Goal: Task Accomplishment & Management: Manage account settings

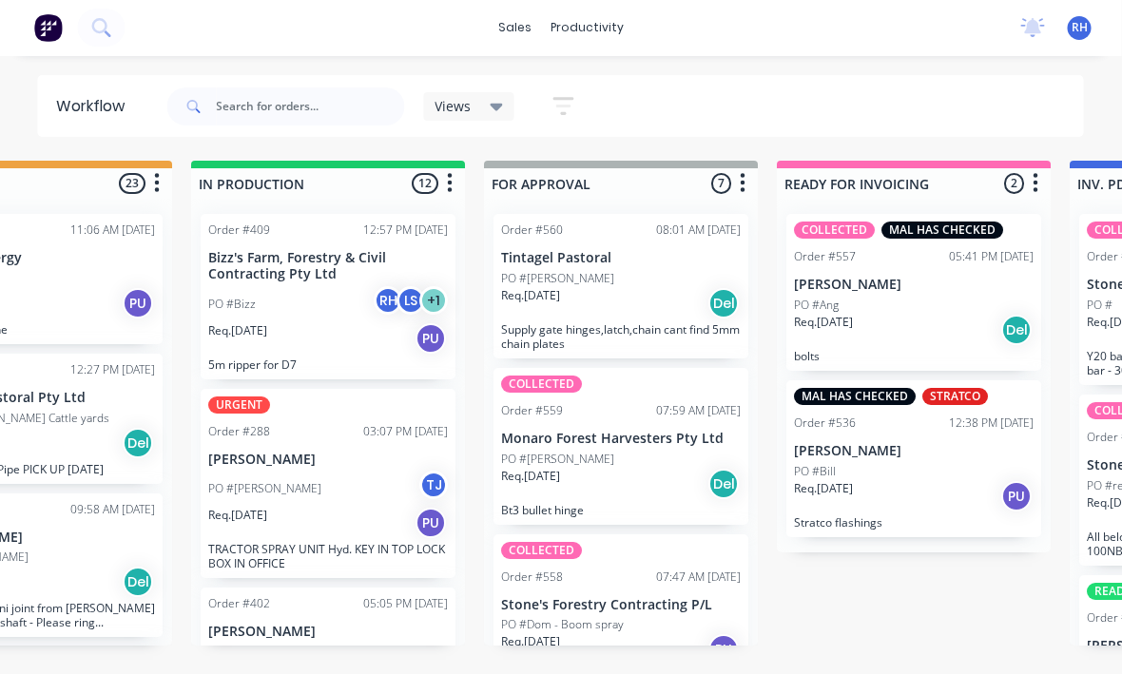
click at [350, 323] on div "Req. [DATE] PU" at bounding box center [329, 339] width 240 height 32
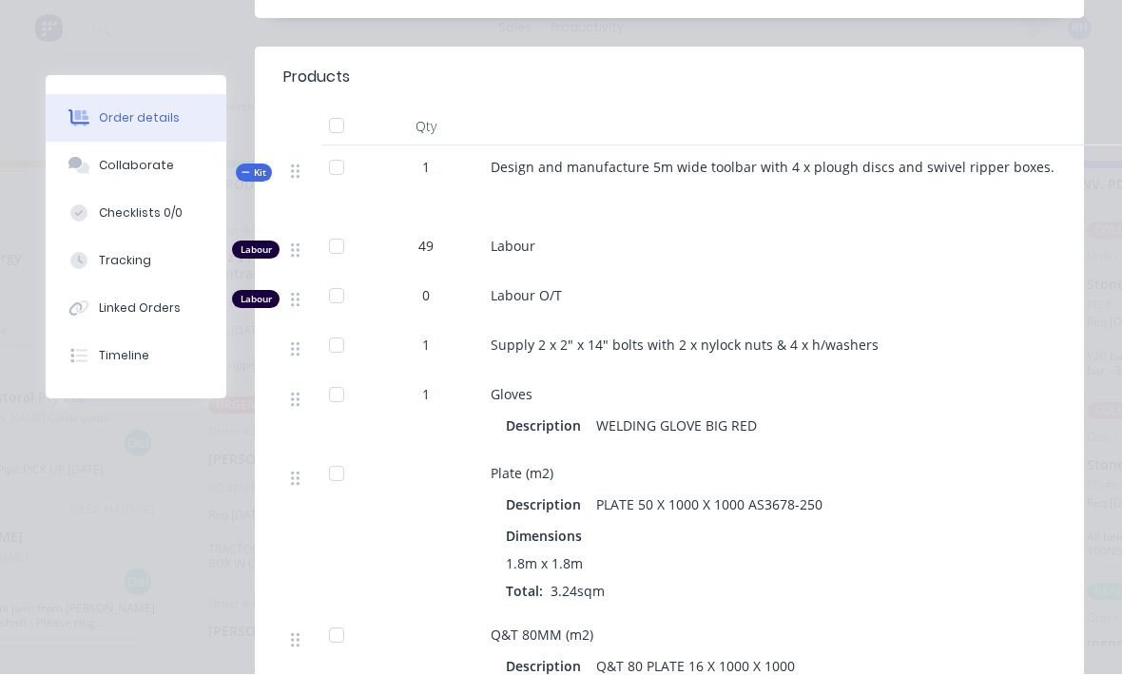
scroll to position [762, 0]
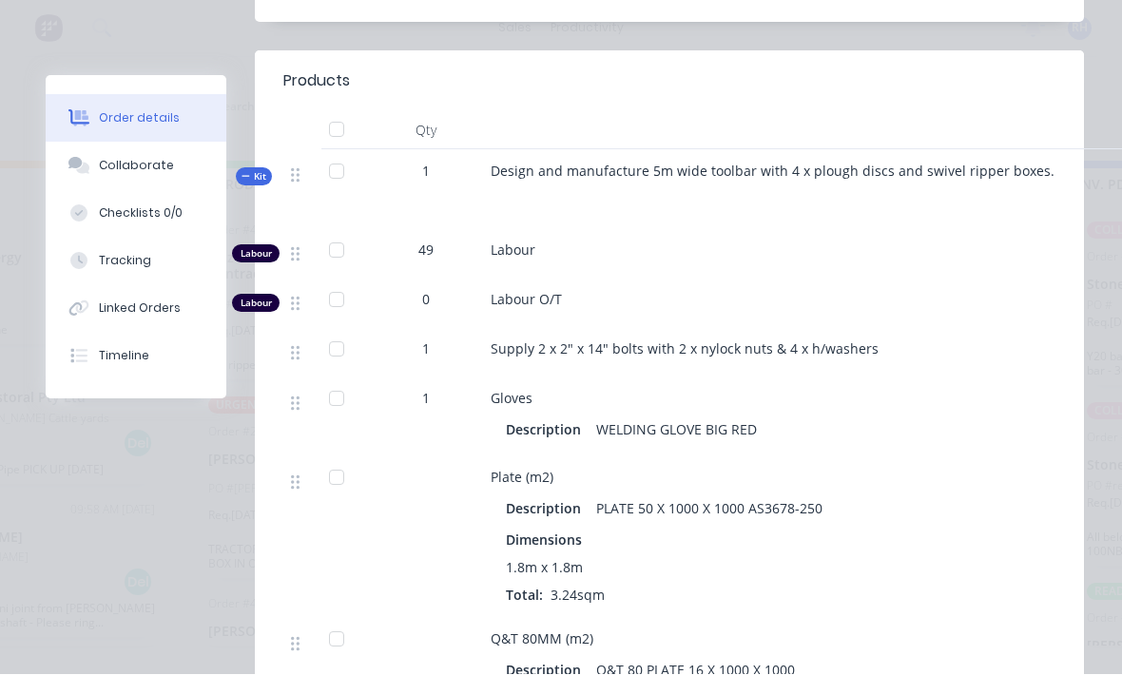
click at [1006, 163] on span "Design and manufacture 5m wide toolbar with 4 x plough discs and swivel ripper …" at bounding box center [773, 172] width 564 height 18
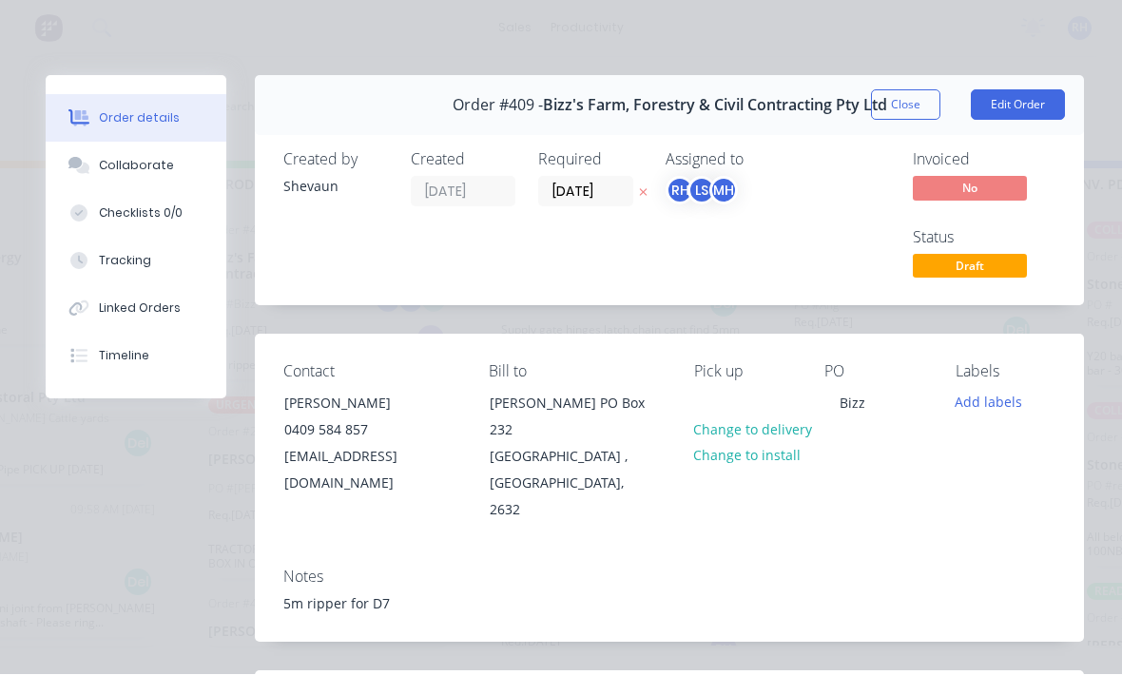
scroll to position [0, 0]
click at [1033, 113] on button "Edit Order" at bounding box center [1018, 105] width 94 height 30
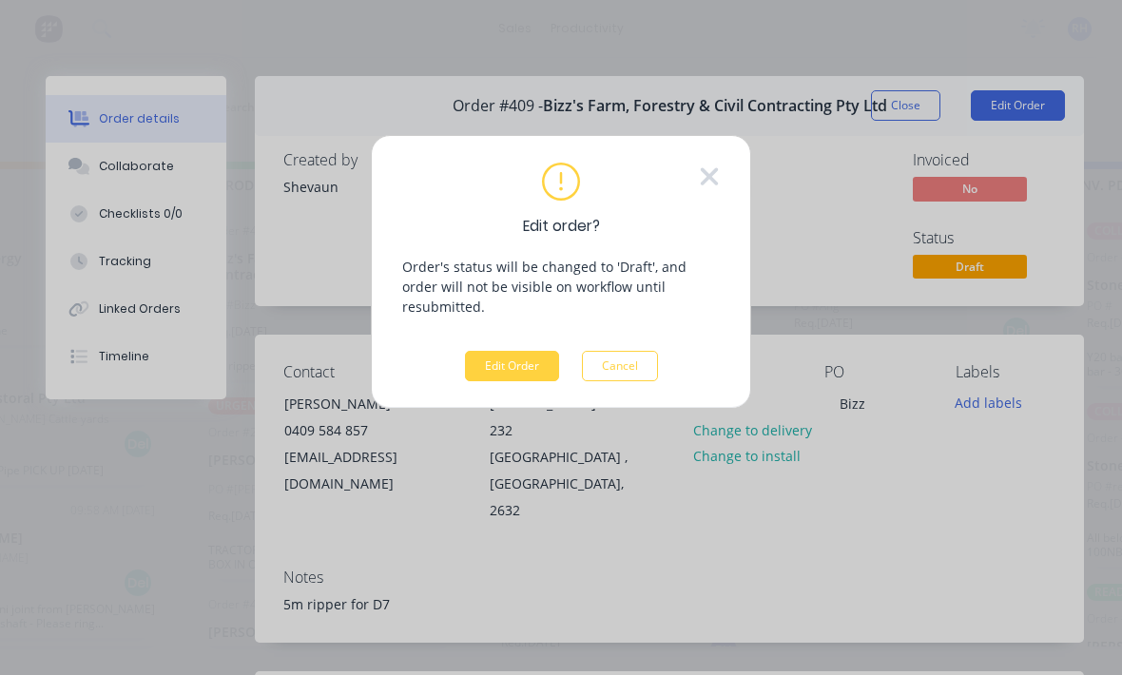
click at [548, 351] on button "Edit Order" at bounding box center [512, 366] width 94 height 30
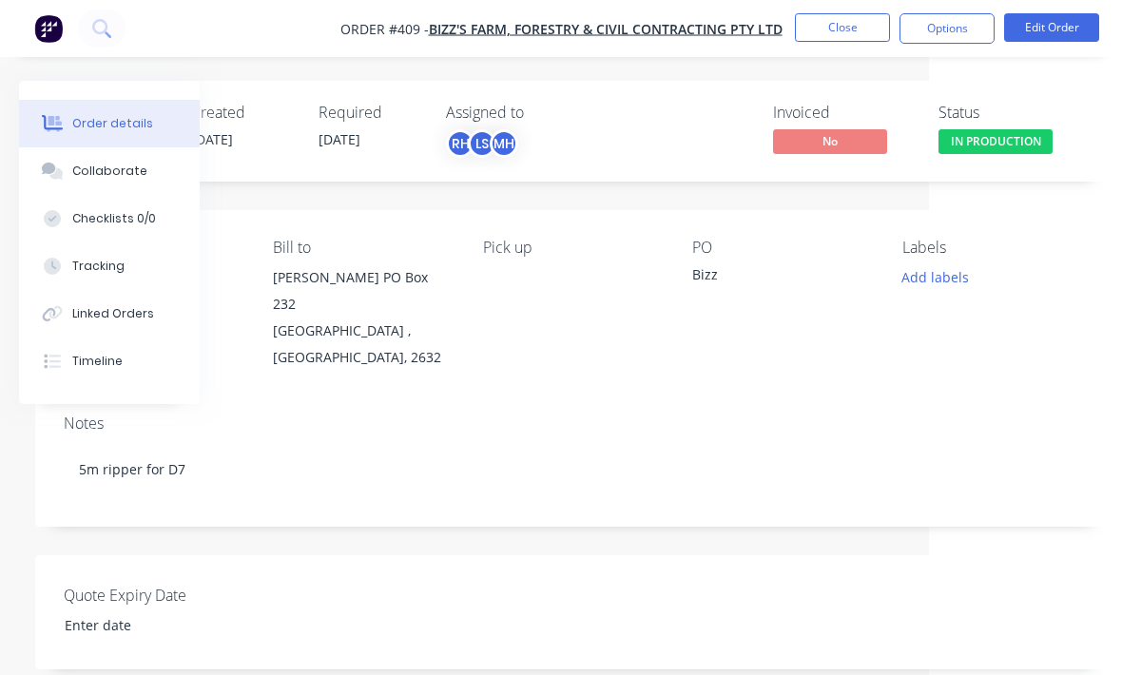
scroll to position [0, 200]
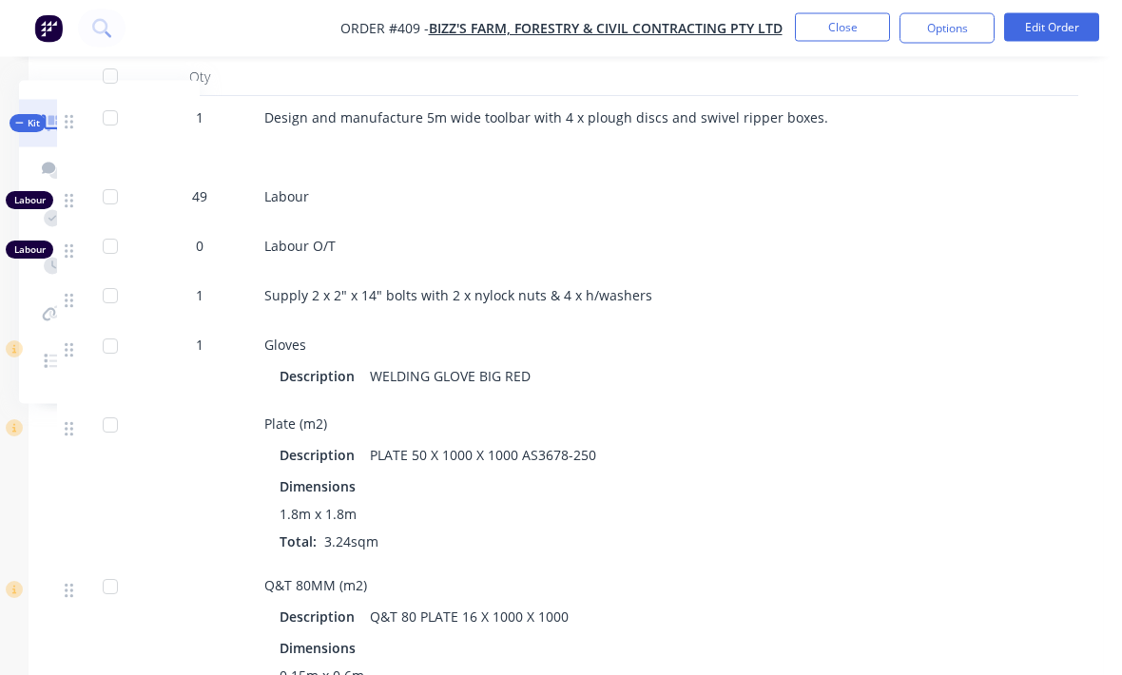
scroll to position [701, 200]
click at [1057, 29] on button "Edit Order" at bounding box center [1051, 27] width 95 height 29
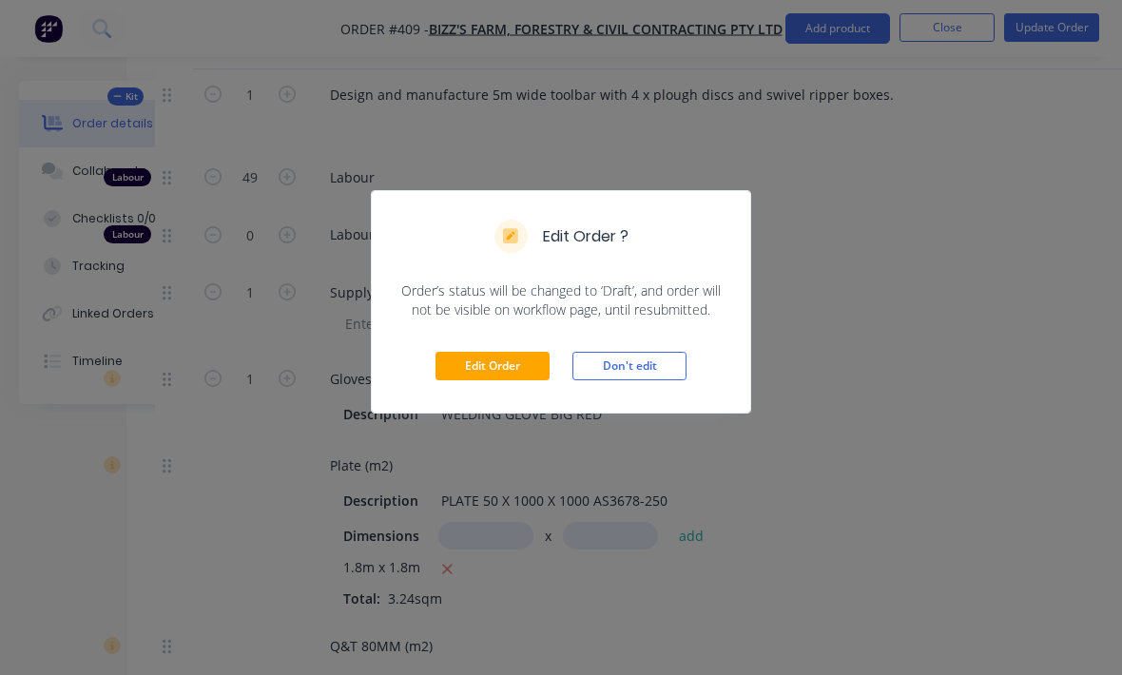
scroll to position [835, 97]
click at [513, 353] on button "Edit Order" at bounding box center [492, 366] width 114 height 29
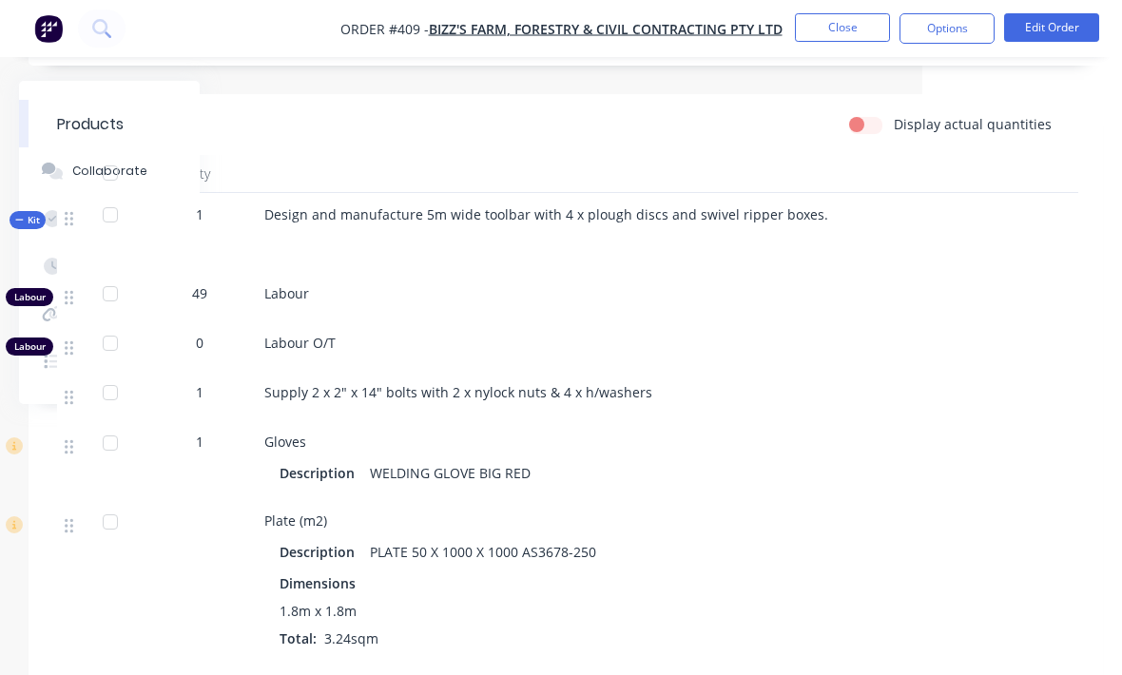
scroll to position [614, 200]
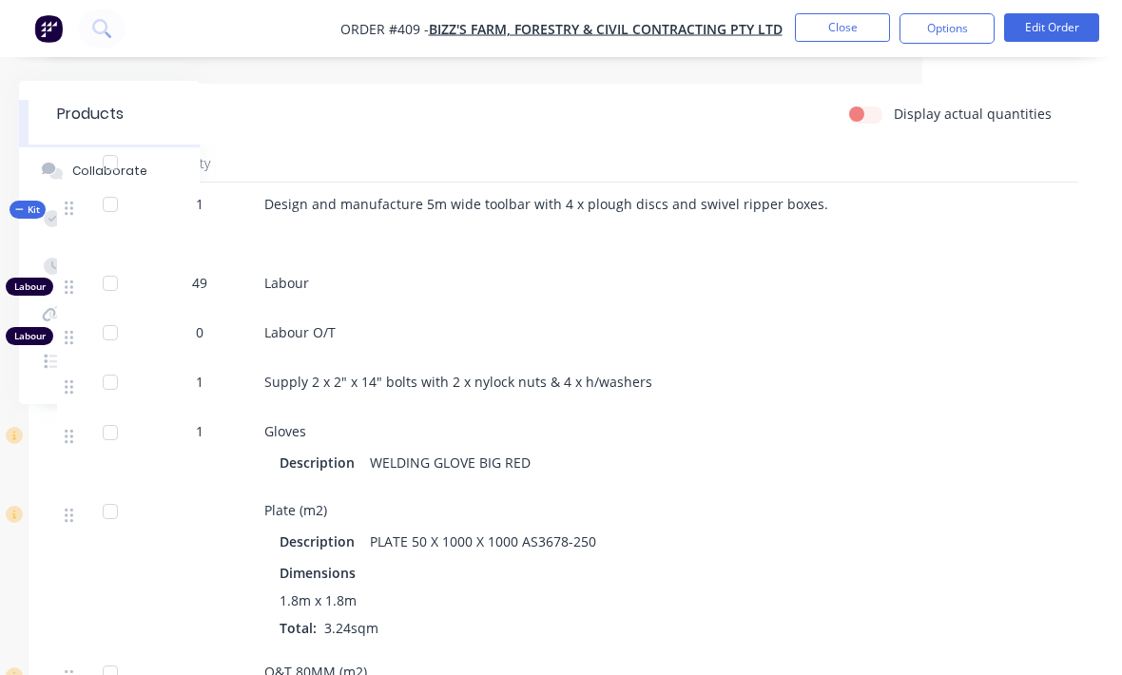
click at [1059, 28] on button "Edit Order" at bounding box center [1051, 27] width 95 height 29
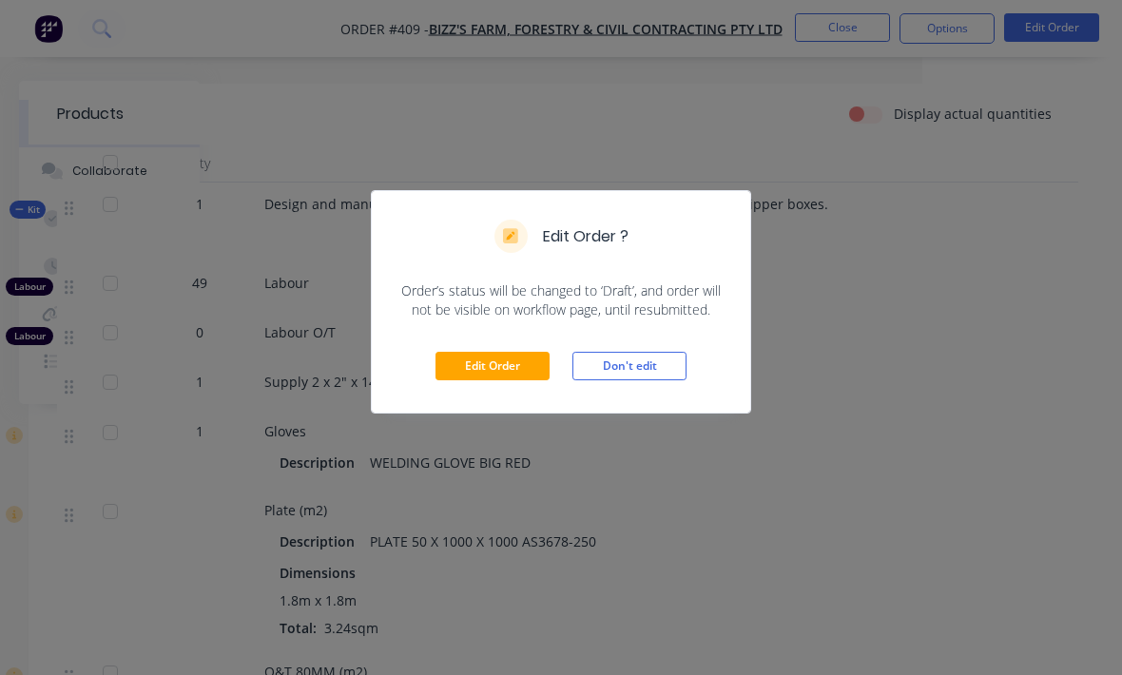
click at [475, 367] on button "Edit Order" at bounding box center [492, 366] width 114 height 29
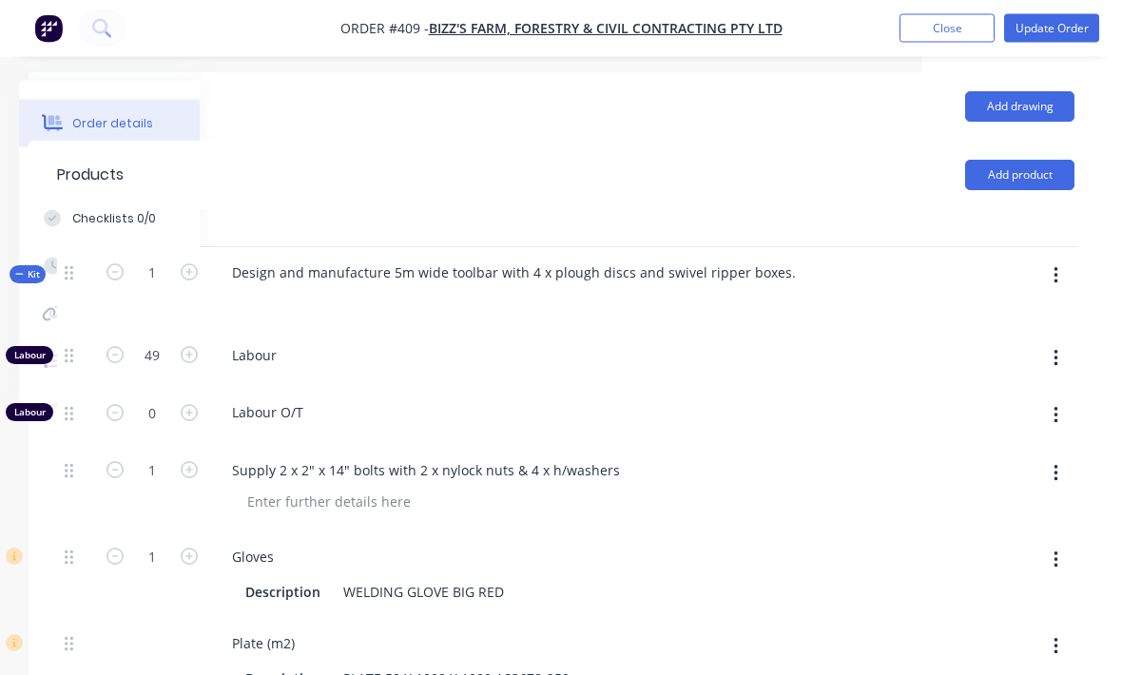
scroll to position [656, 200]
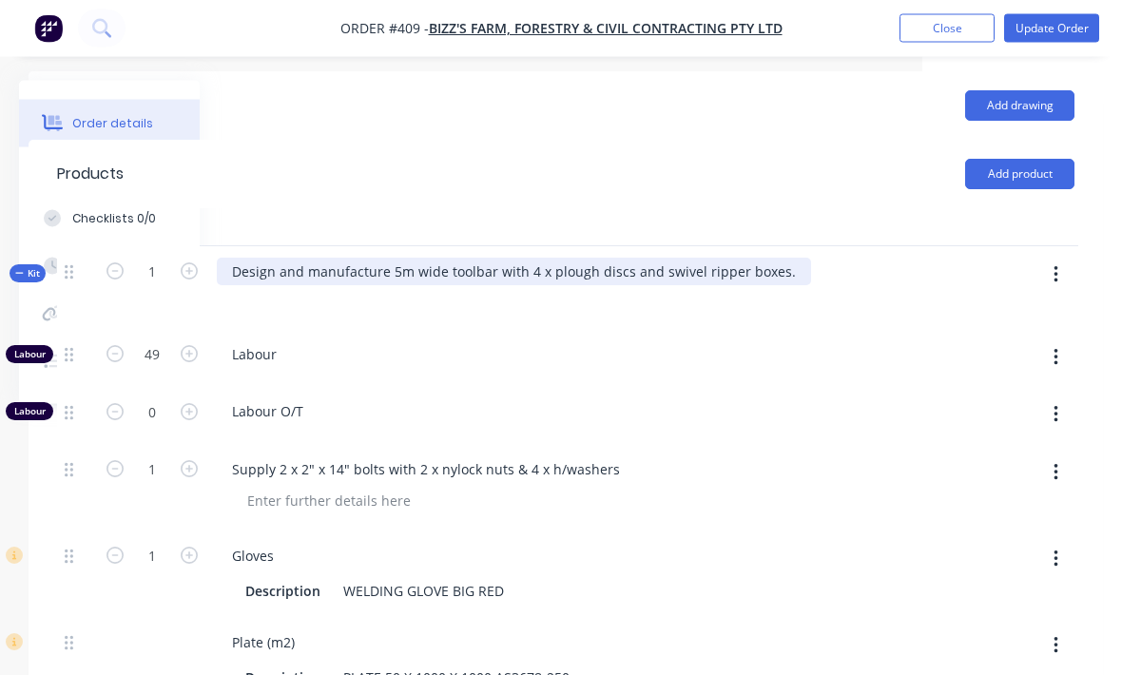
click at [779, 271] on div "Design and manufacture 5m wide toolbar with 4 x plough discs and swivel ripper …" at bounding box center [514, 273] width 594 height 28
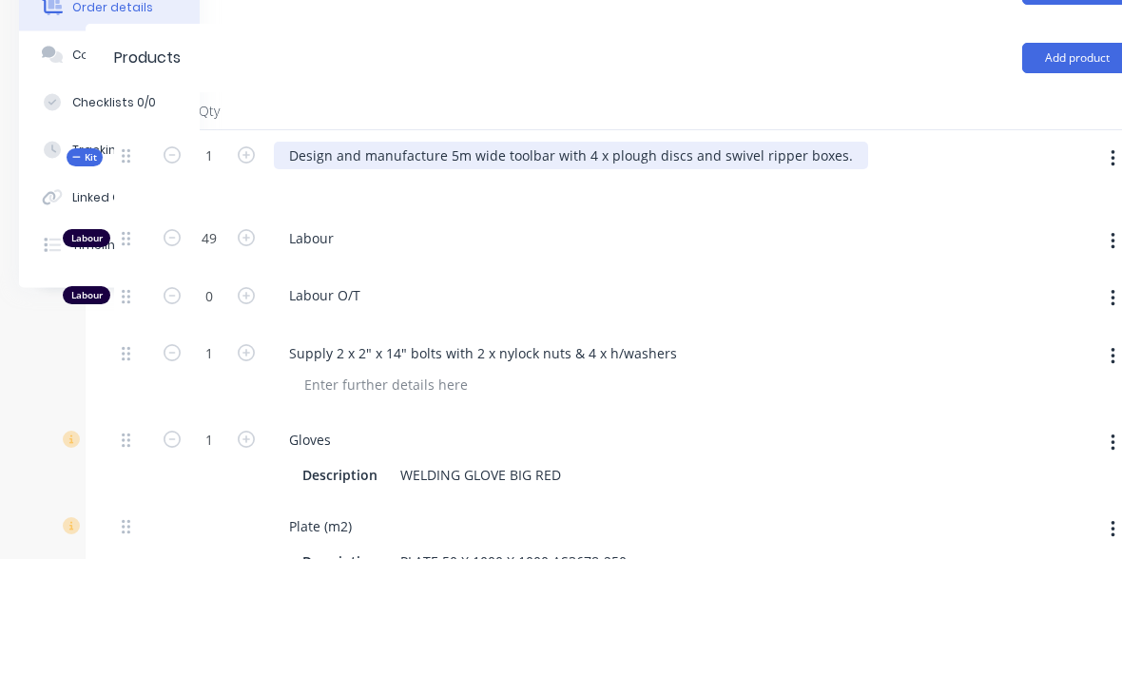
click at [823, 259] on div "Design and manufacture 5m wide toolbar with 4 x plough discs and swivel ripper …" at bounding box center [571, 273] width 594 height 28
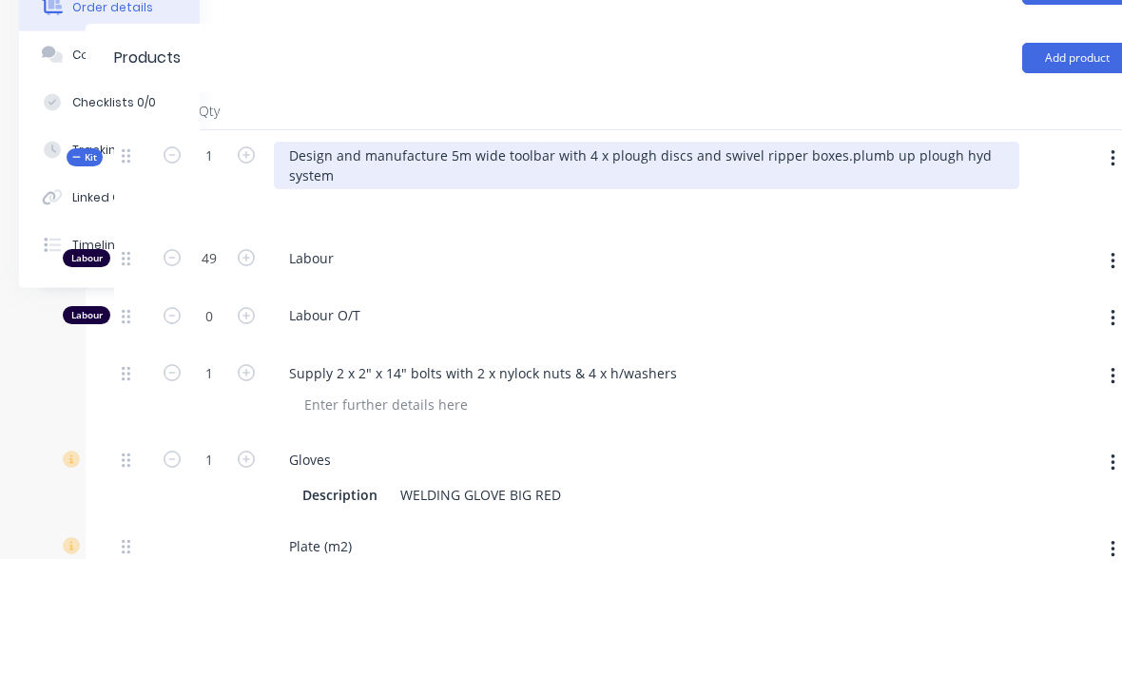
click at [828, 259] on div "Design and manufacture 5m wide toolbar with 4 x plough discs and swivel ripper …" at bounding box center [646, 283] width 745 height 48
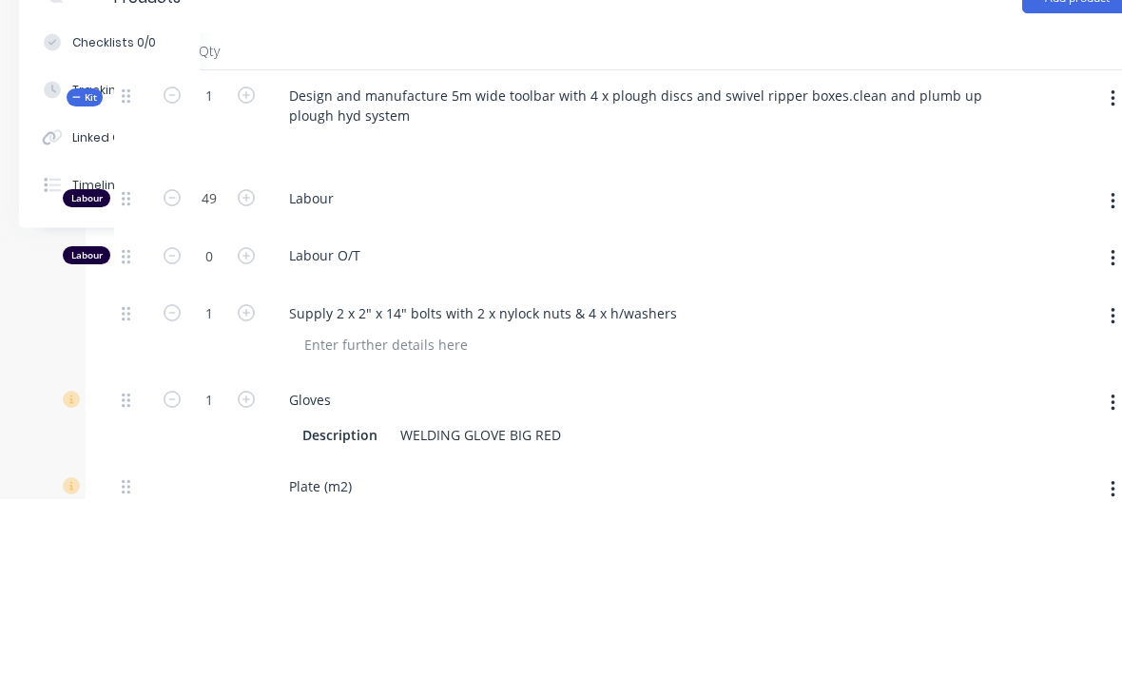
click at [1070, 247] on div at bounding box center [1064, 298] width 15 height 103
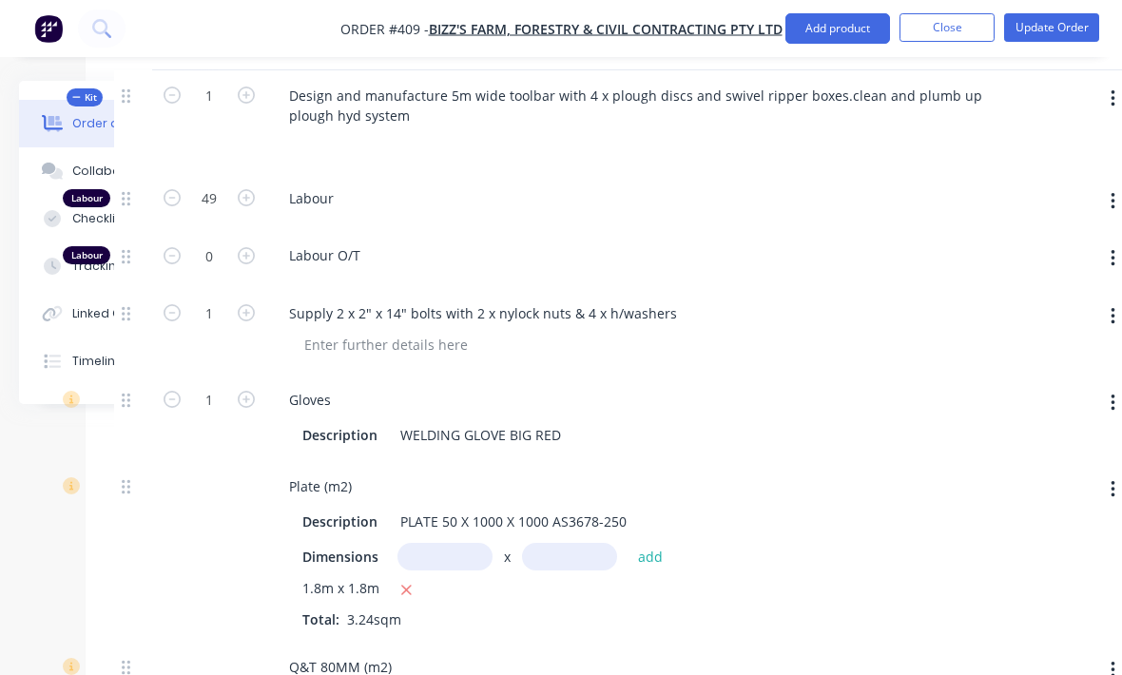
scroll to position [833, 200]
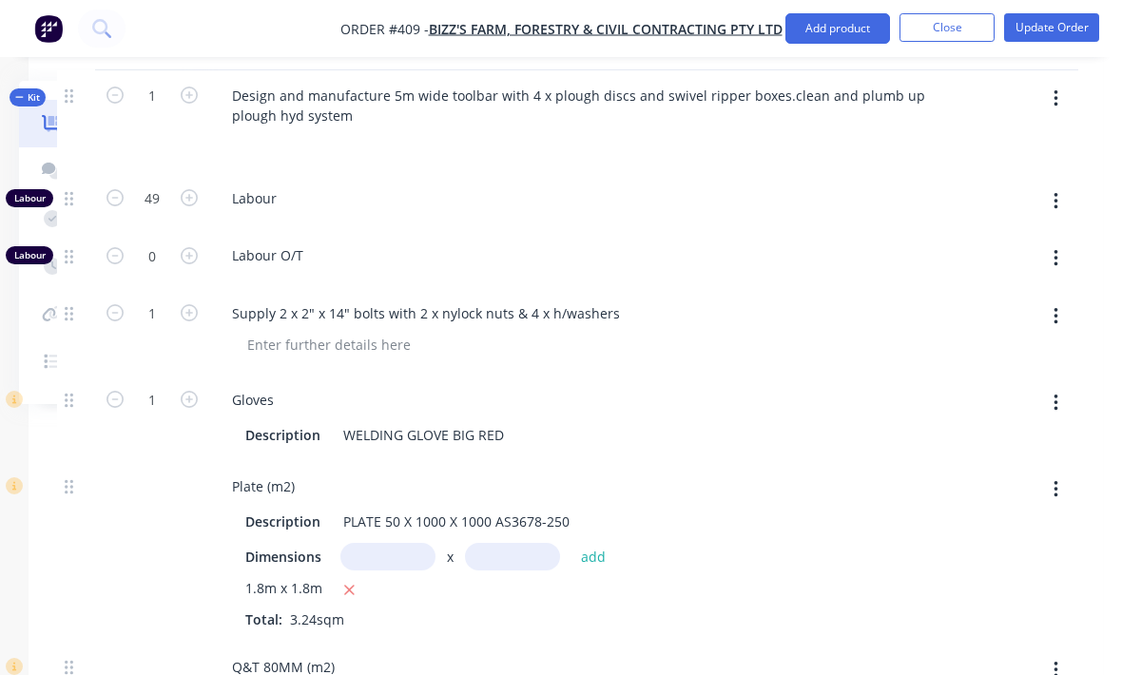
click at [1068, 116] on button "button" at bounding box center [1055, 99] width 45 height 34
click at [1004, 163] on div "Add product to kit" at bounding box center [988, 149] width 146 height 28
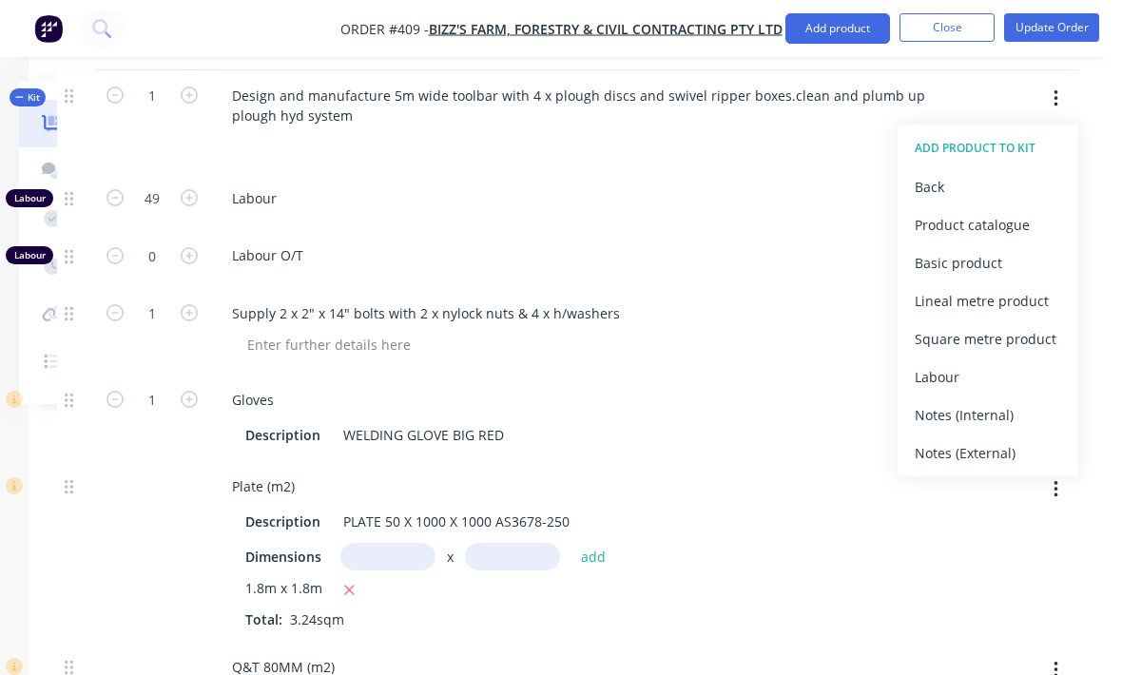
click at [1012, 239] on div "Product catalogue" at bounding box center [988, 225] width 146 height 28
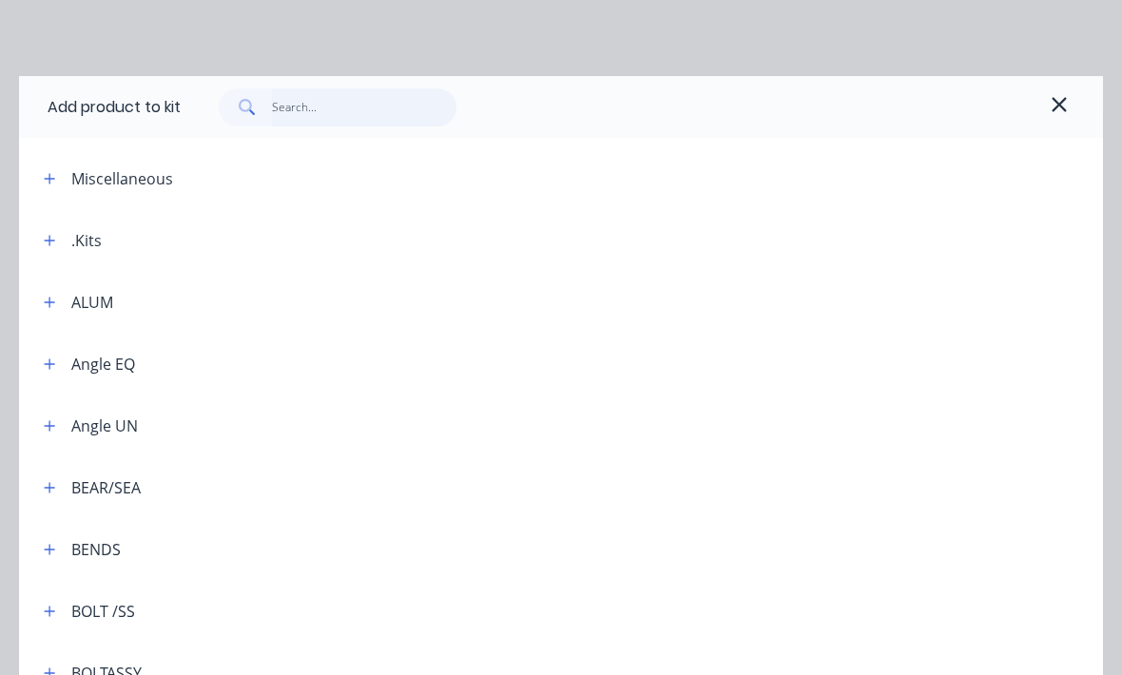
click at [342, 92] on input "text" at bounding box center [364, 107] width 185 height 38
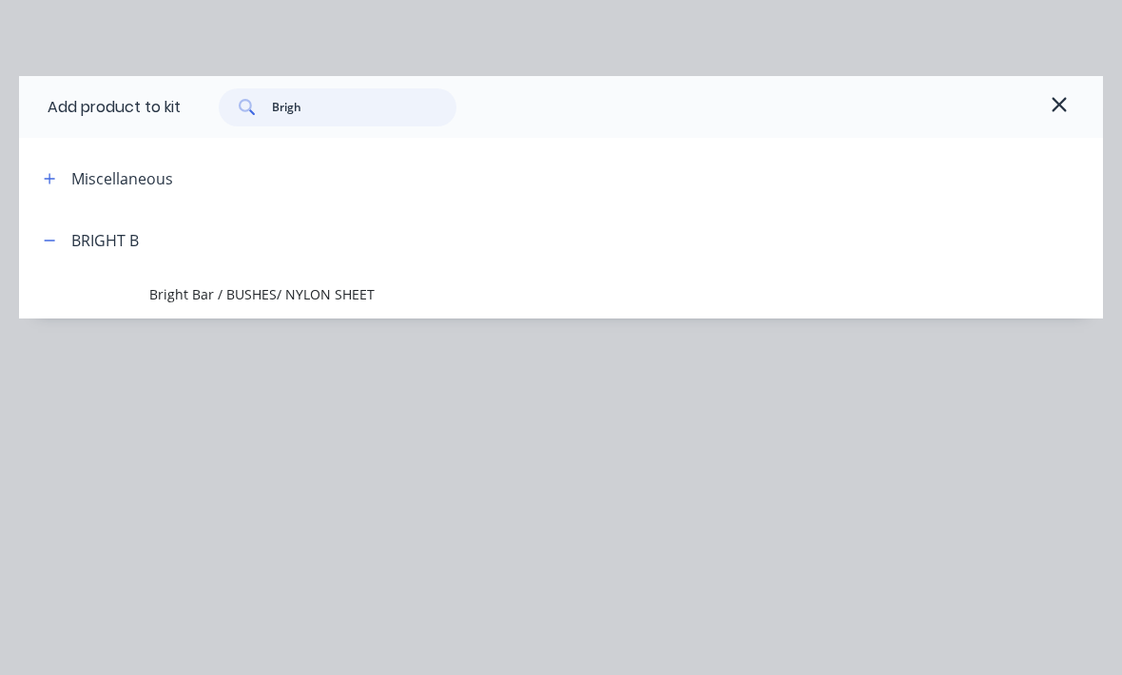
type input "Bright"
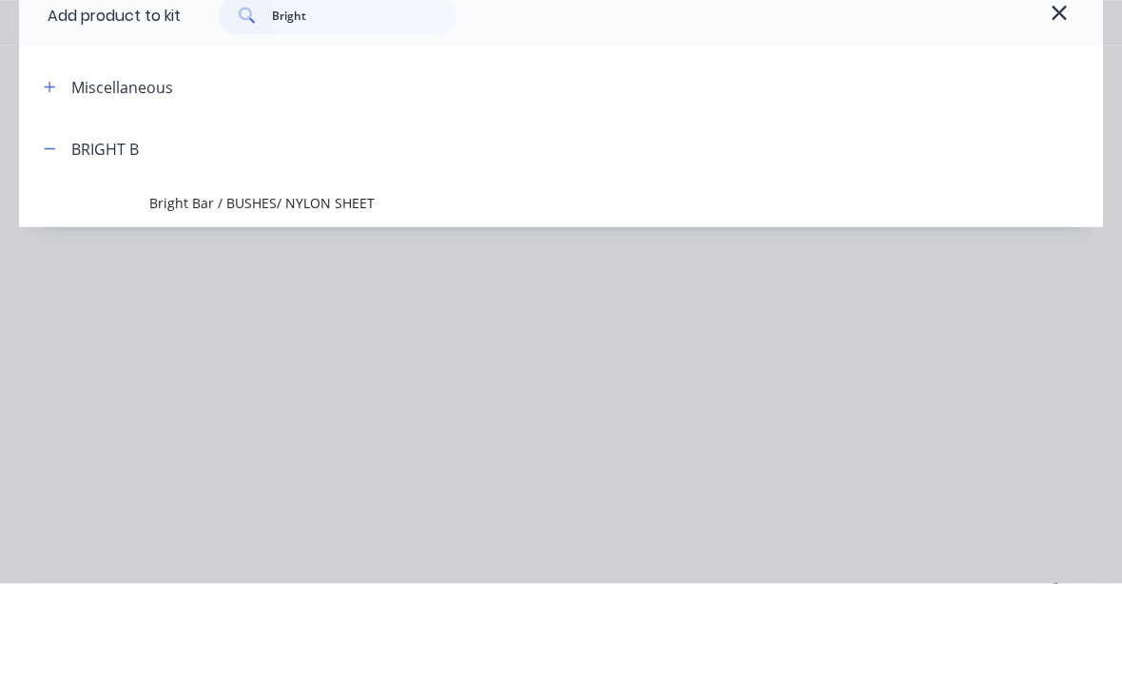
click at [185, 284] on span "Bright Bar / BUSHES/ NYLON SHEET" at bounding box center [530, 294] width 763 height 20
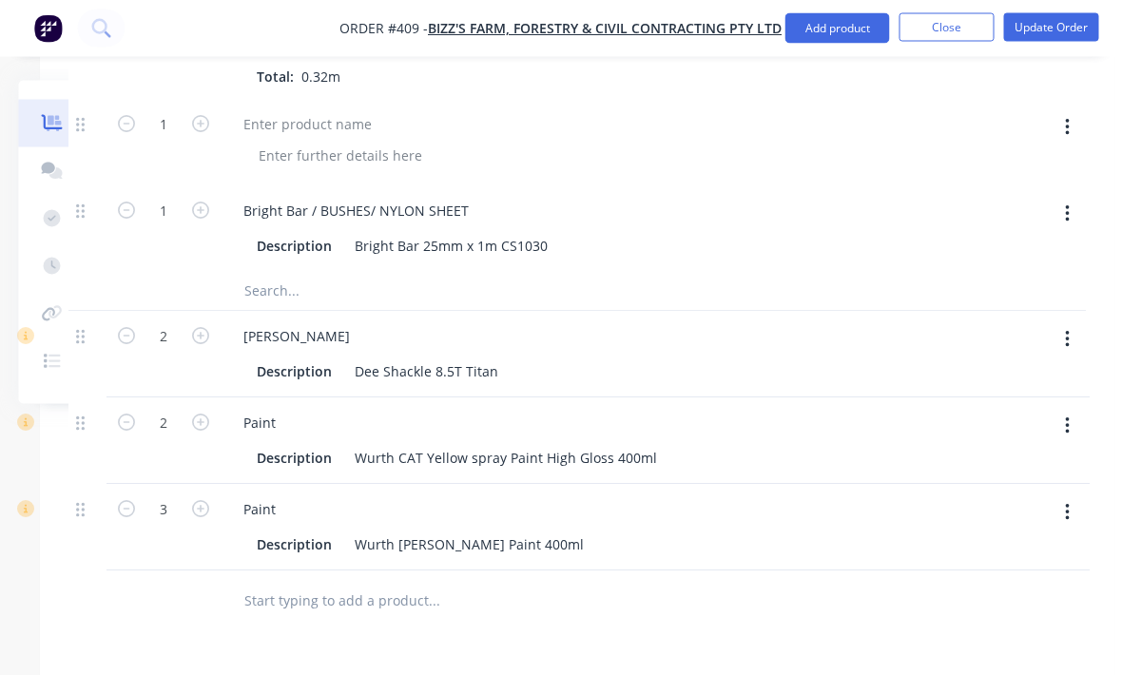
scroll to position [4118, 187]
click at [460, 260] on div "Bright Bar 25mm x 1m CS1030" at bounding box center [451, 246] width 208 height 28
click at [499, 259] on div "Bright Bar 25mm x 1m CS1030" at bounding box center [452, 246] width 208 height 28
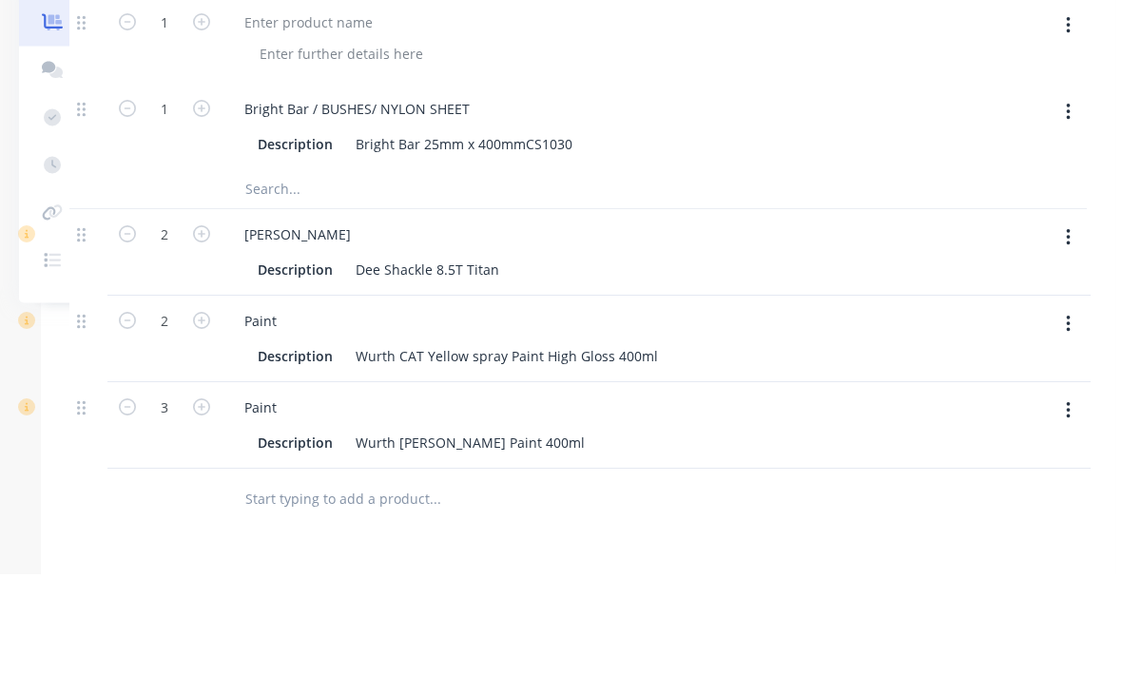
click at [588, 322] on div "[PERSON_NAME]" at bounding box center [601, 336] width 745 height 28
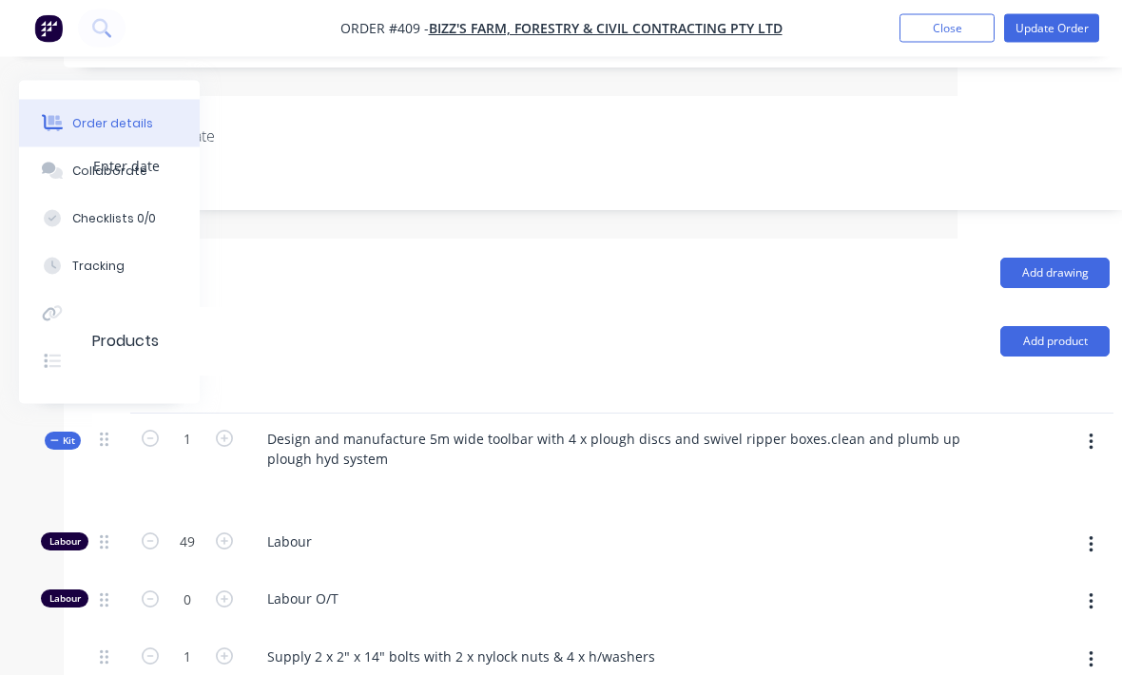
click at [1080, 460] on button "button" at bounding box center [1091, 443] width 45 height 34
click at [1058, 497] on div "Add product to kit" at bounding box center [1023, 492] width 146 height 28
click at [1050, 582] on div "Product catalogue" at bounding box center [1023, 568] width 146 height 28
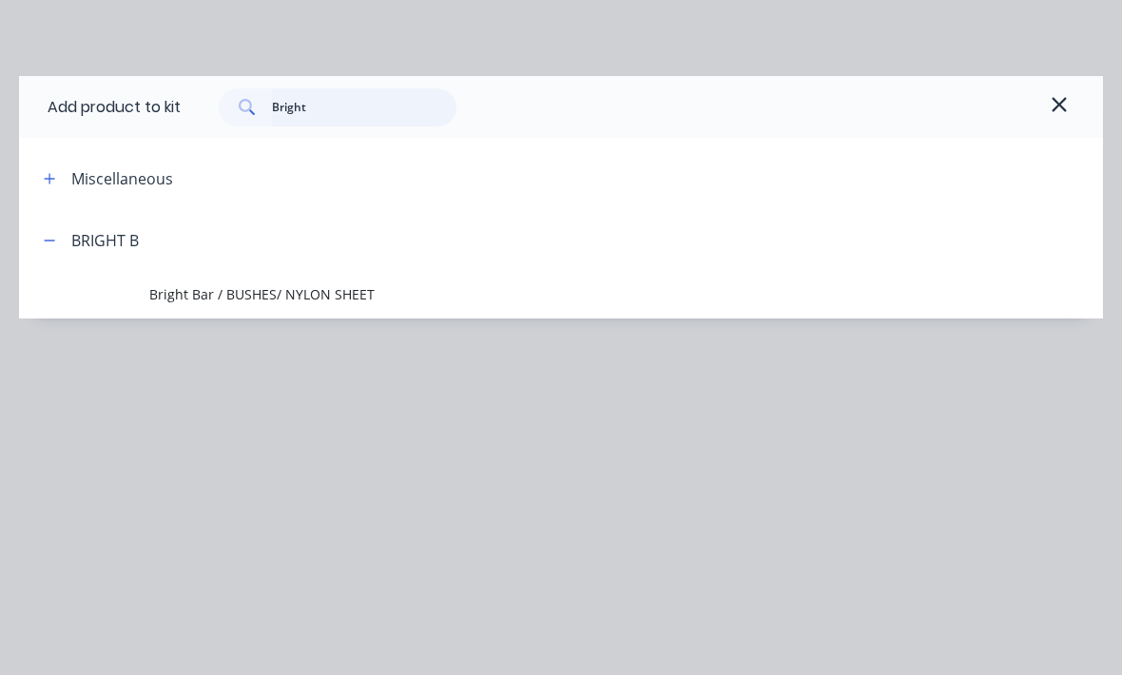
click at [339, 102] on input "Bright" at bounding box center [364, 107] width 185 height 38
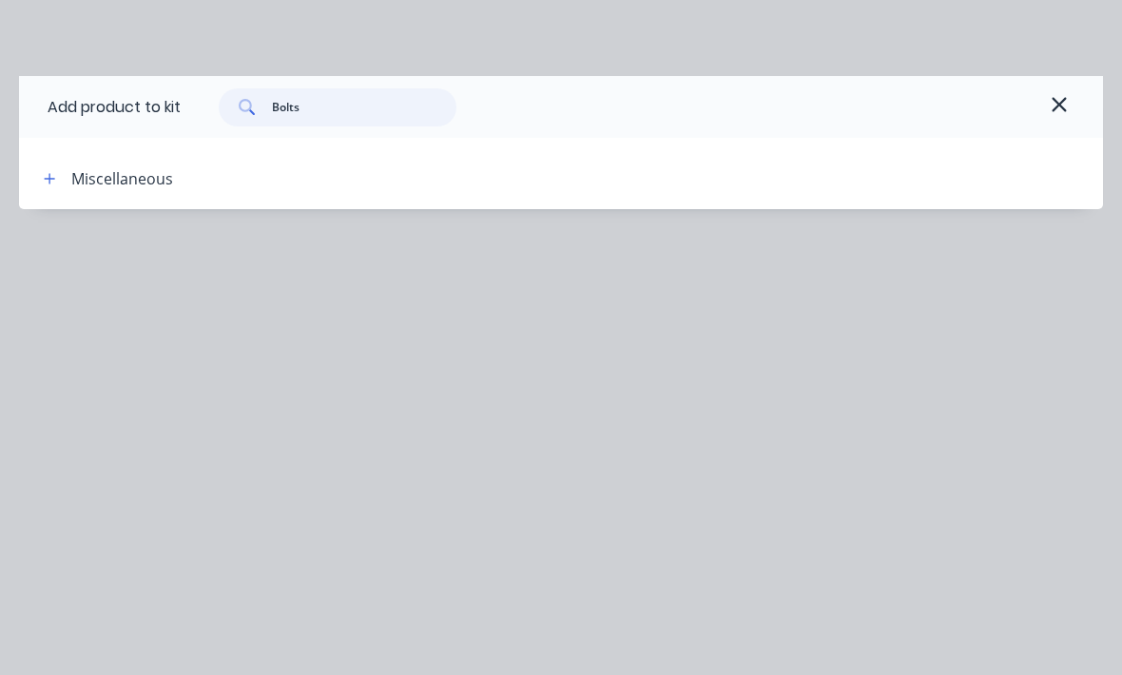
type input "Bolt"
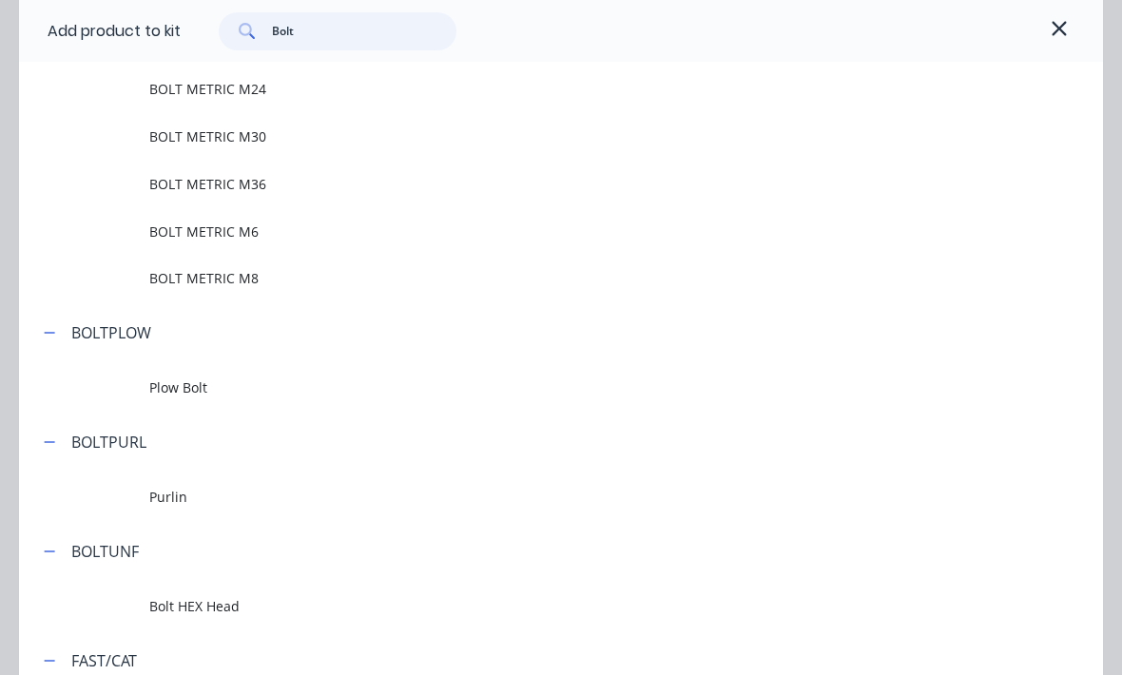
scroll to position [1217, 0]
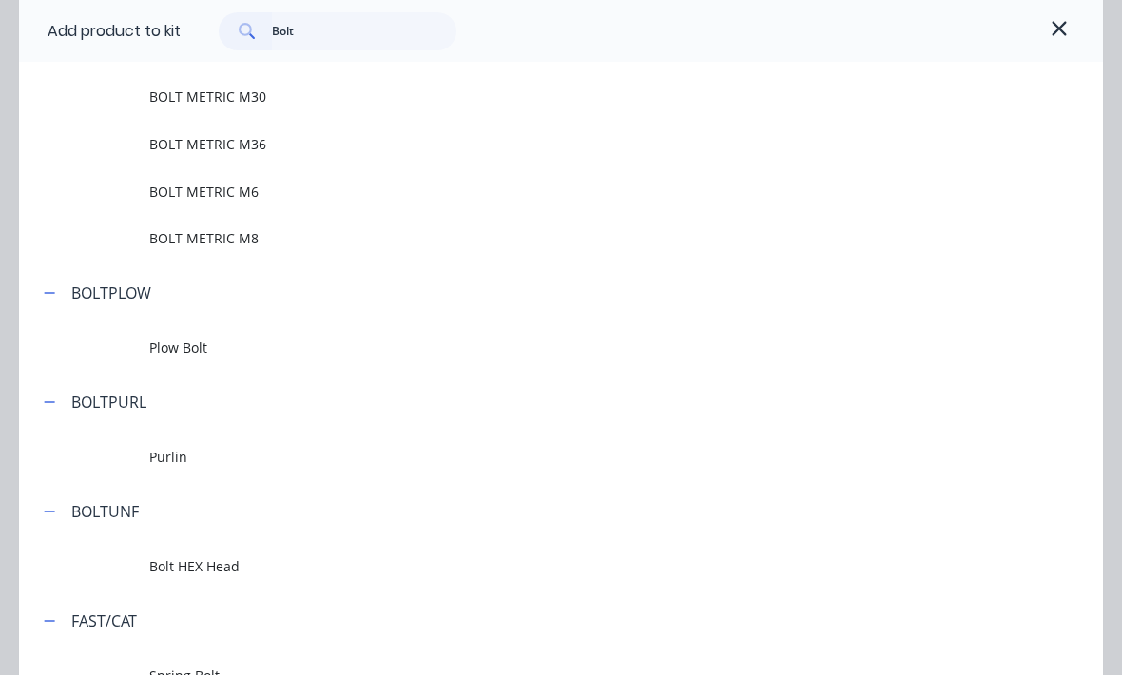
click at [176, 188] on span "BOLT METRIC M6" at bounding box center [530, 192] width 763 height 20
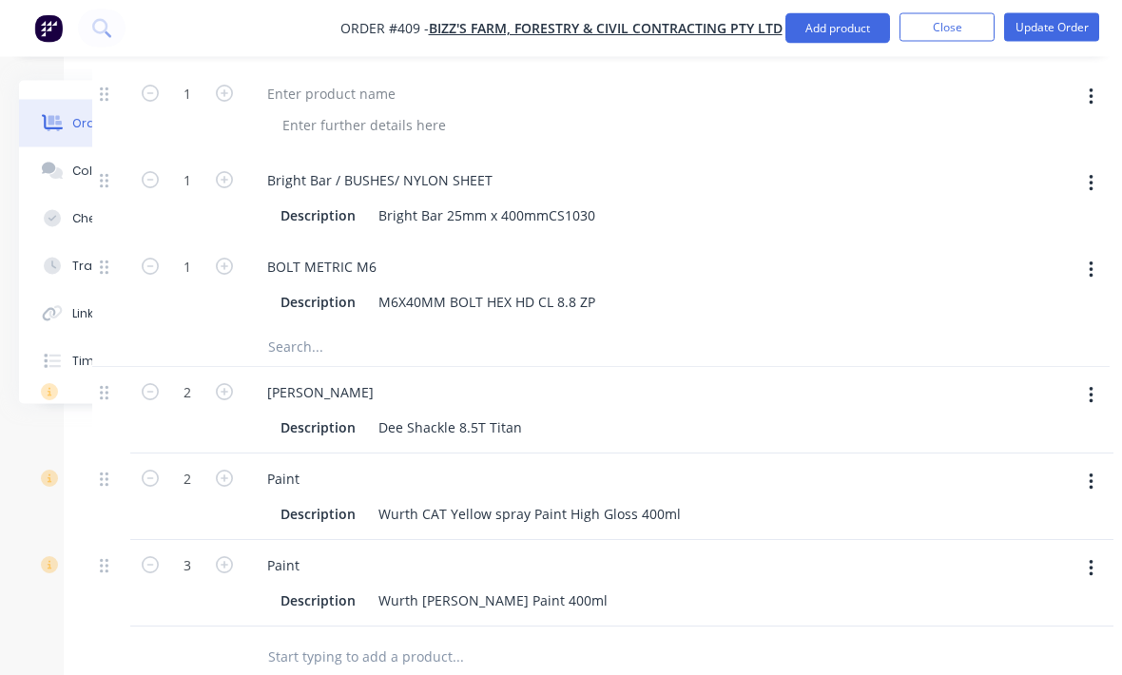
scroll to position [4154, 164]
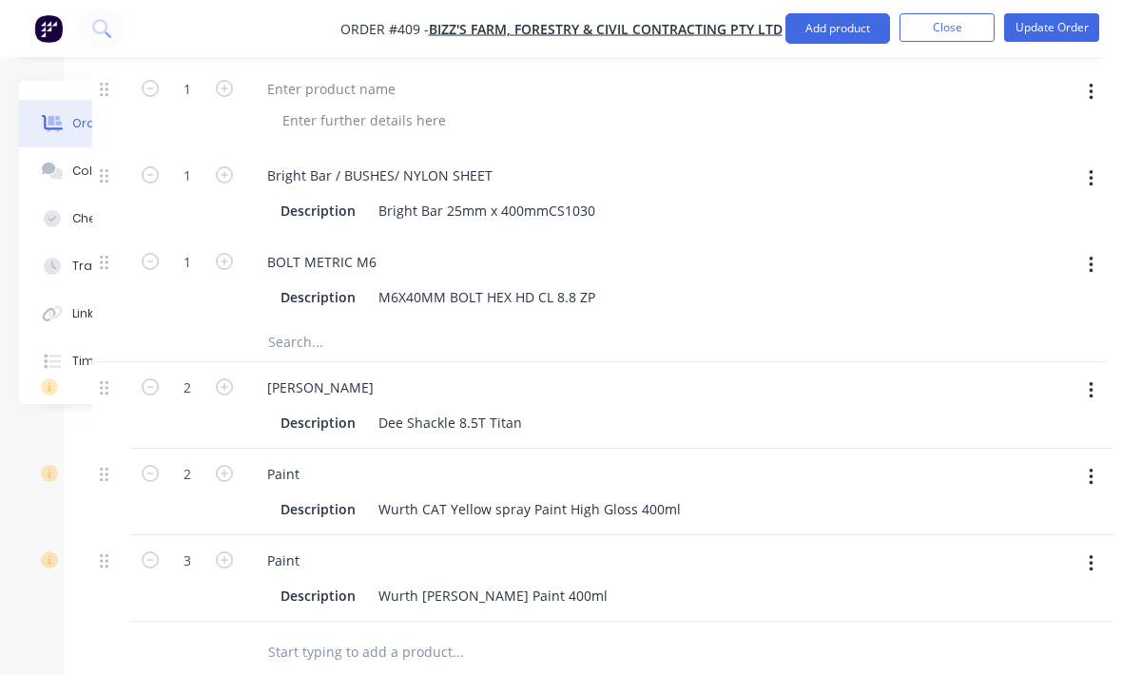
click at [222, 270] on button "button" at bounding box center [224, 260] width 25 height 20
click at [224, 275] on form "2" at bounding box center [187, 260] width 99 height 29
click at [228, 270] on icon "button" at bounding box center [224, 261] width 17 height 17
click at [227, 270] on icon "button" at bounding box center [224, 261] width 17 height 17
click at [222, 270] on icon "button" at bounding box center [224, 261] width 17 height 17
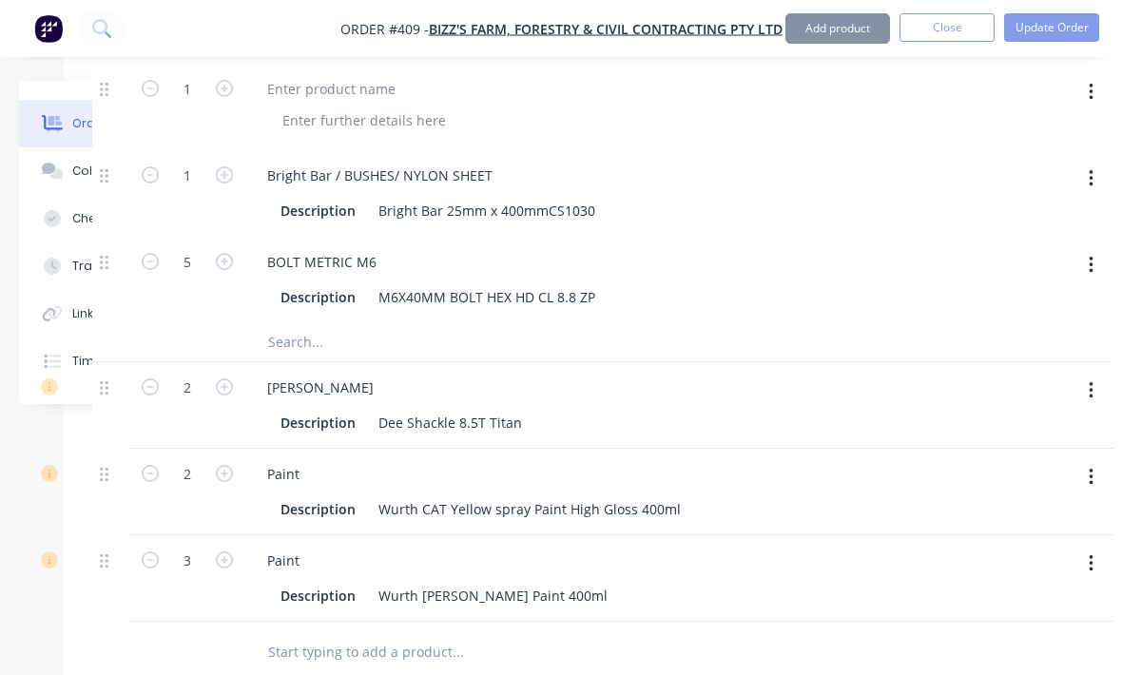
click at [222, 270] on icon "button" at bounding box center [224, 261] width 17 height 17
click at [229, 270] on icon "button" at bounding box center [224, 261] width 17 height 17
click at [150, 270] on icon "button" at bounding box center [150, 261] width 17 height 17
click at [226, 270] on icon "button" at bounding box center [224, 261] width 17 height 17
click at [229, 275] on form "7" at bounding box center [187, 260] width 99 height 29
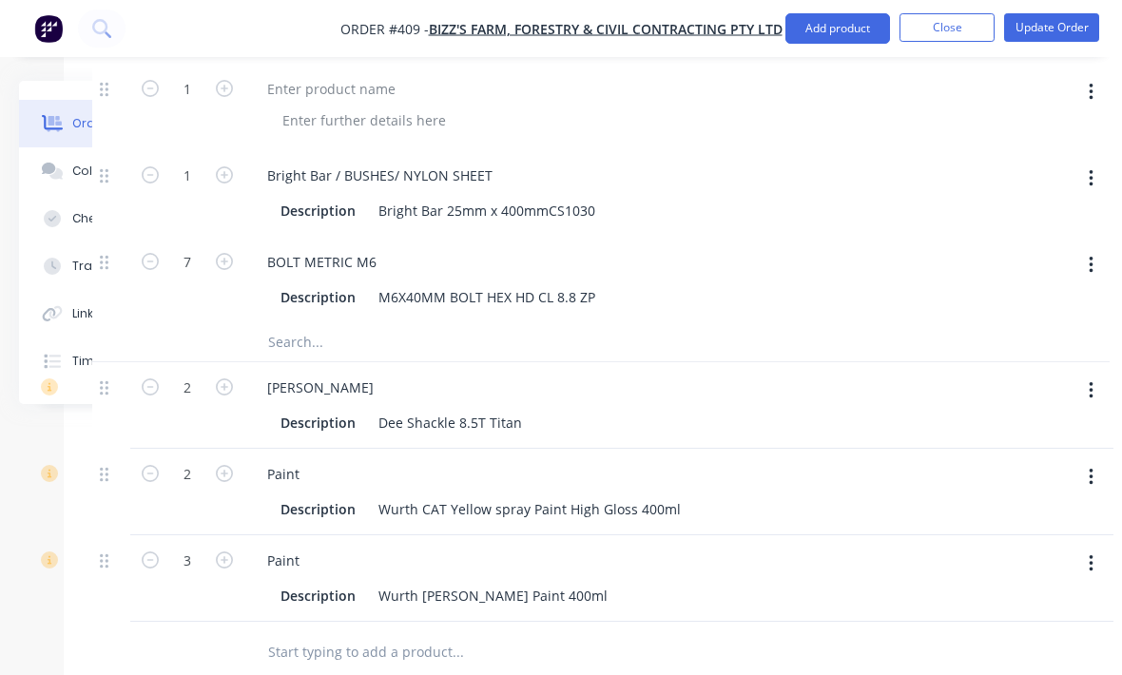
click at [223, 270] on button "button" at bounding box center [224, 260] width 25 height 20
click at [224, 270] on icon "button" at bounding box center [224, 261] width 17 height 17
click at [151, 270] on icon "button" at bounding box center [150, 261] width 17 height 17
type input "8"
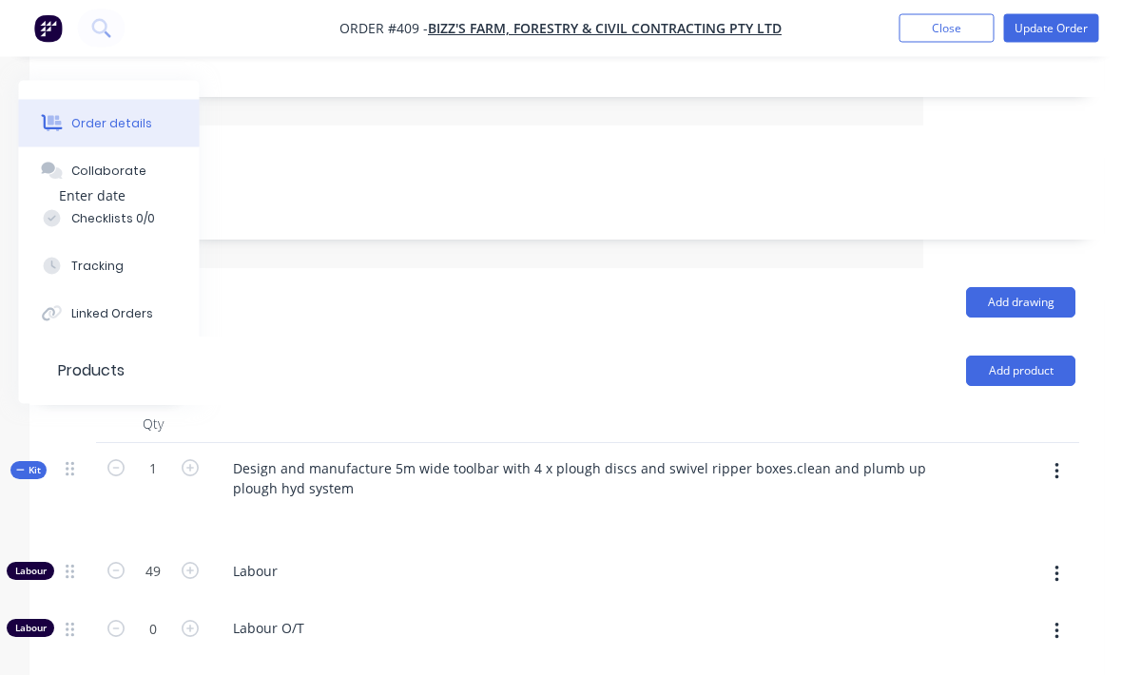
scroll to position [468, 198]
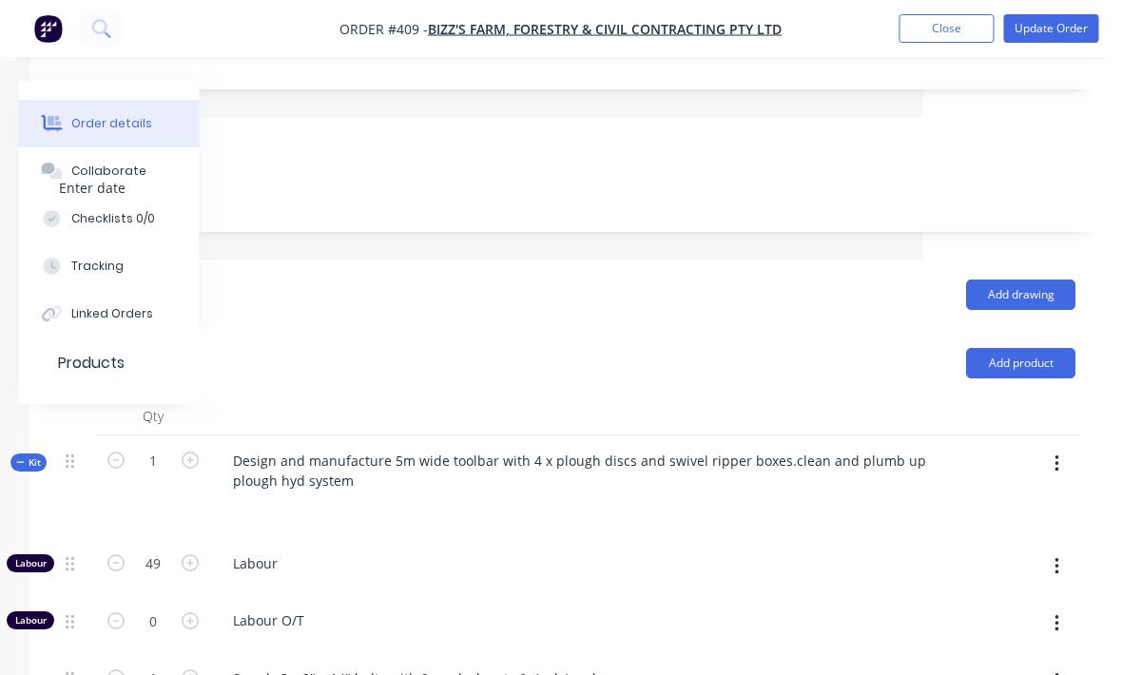
click at [1044, 377] on button "Add product" at bounding box center [1021, 363] width 109 height 30
click at [892, 370] on div "Add product" at bounding box center [674, 363] width 801 height 30
click at [1060, 481] on button "button" at bounding box center [1056, 464] width 45 height 34
click at [1019, 528] on div "Add product to kit" at bounding box center [989, 514] width 146 height 28
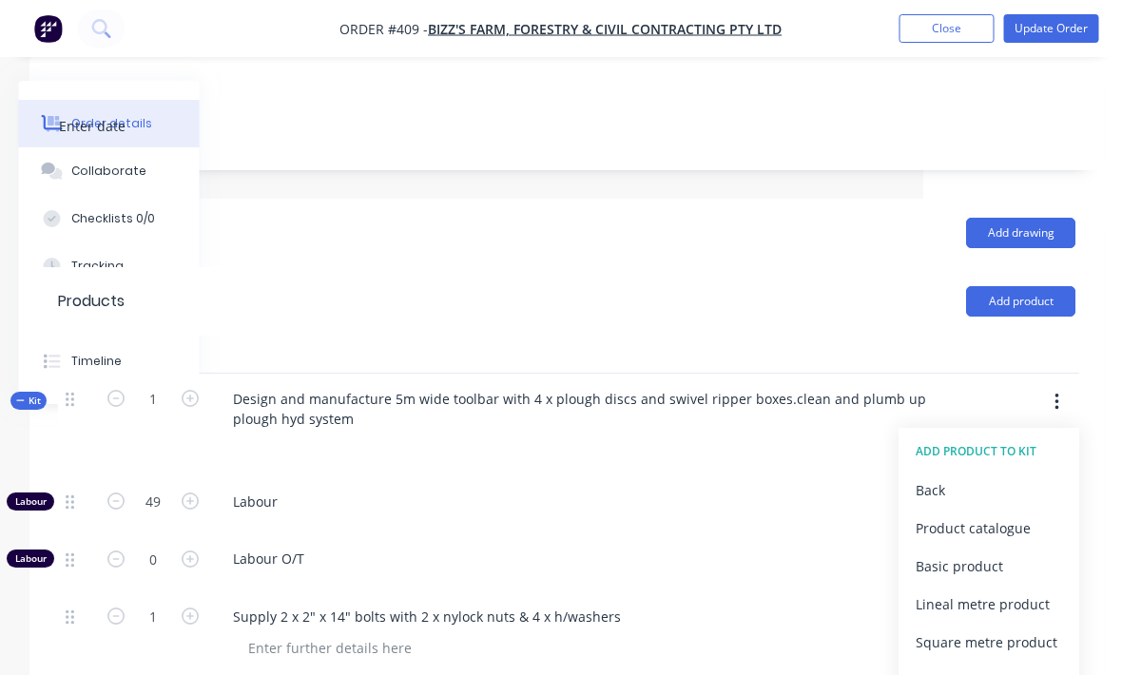
click at [1029, 542] on div "Product catalogue" at bounding box center [989, 528] width 146 height 28
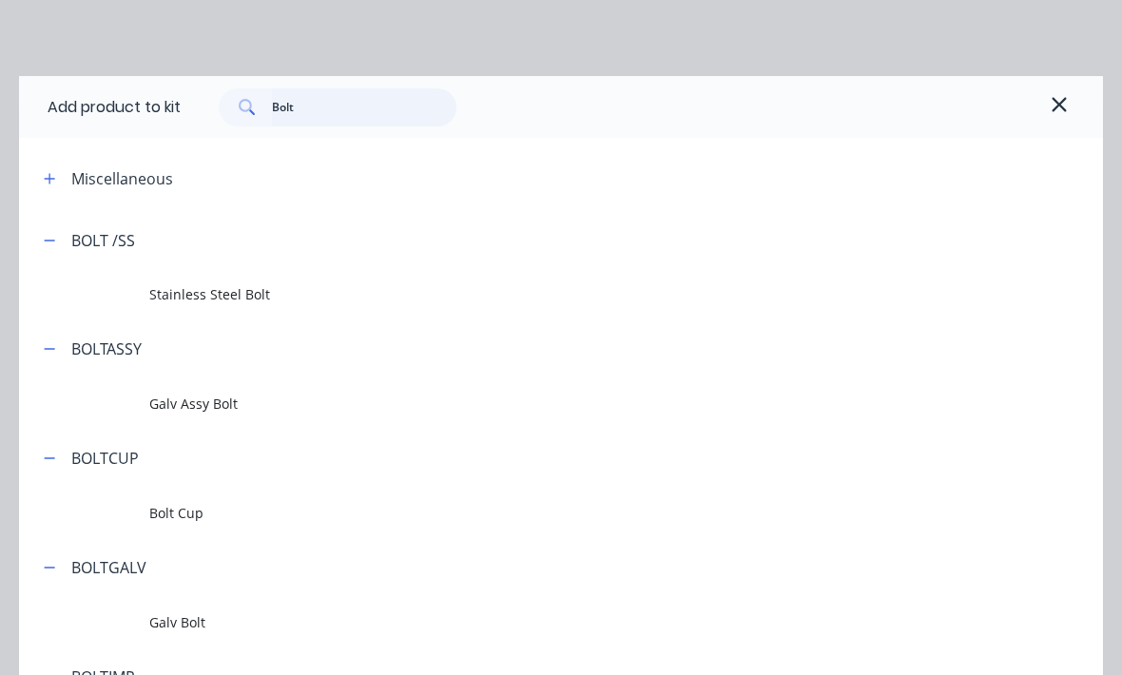
click at [364, 106] on input "Bolt" at bounding box center [364, 107] width 185 height 38
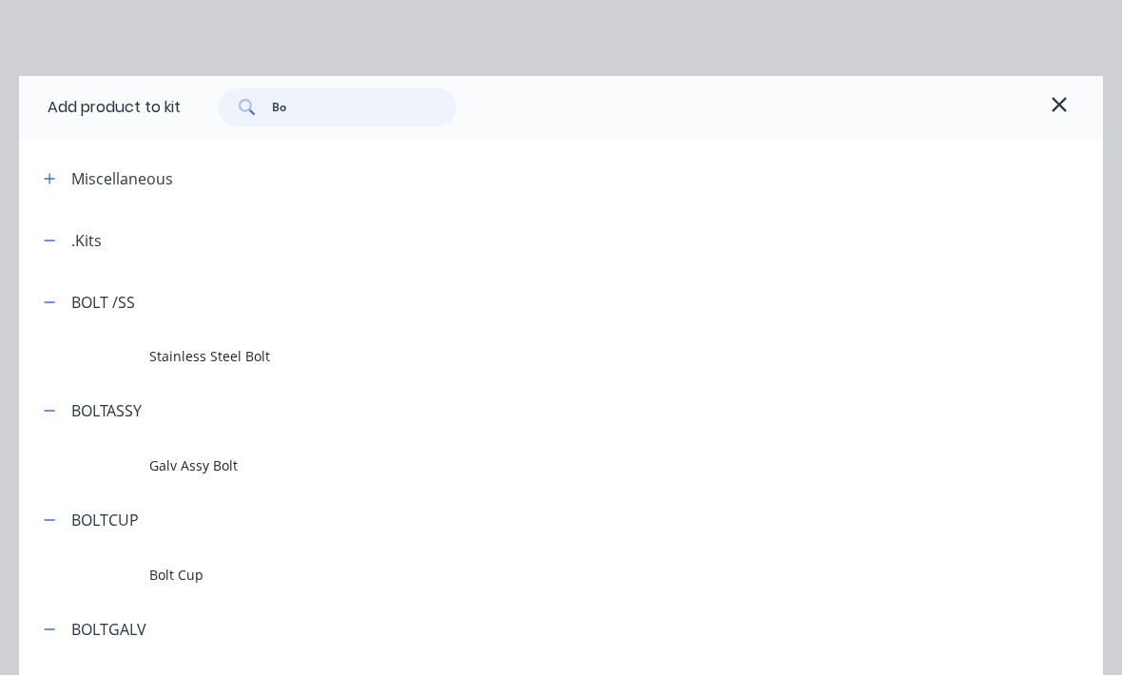
type input "B"
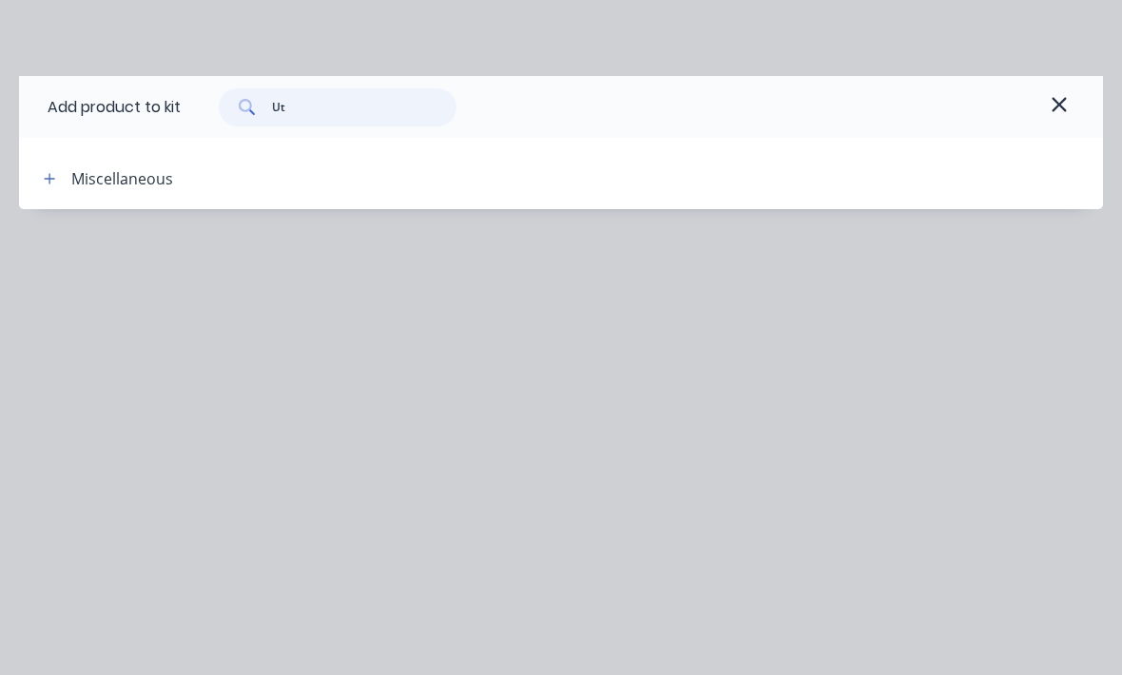
type input "U"
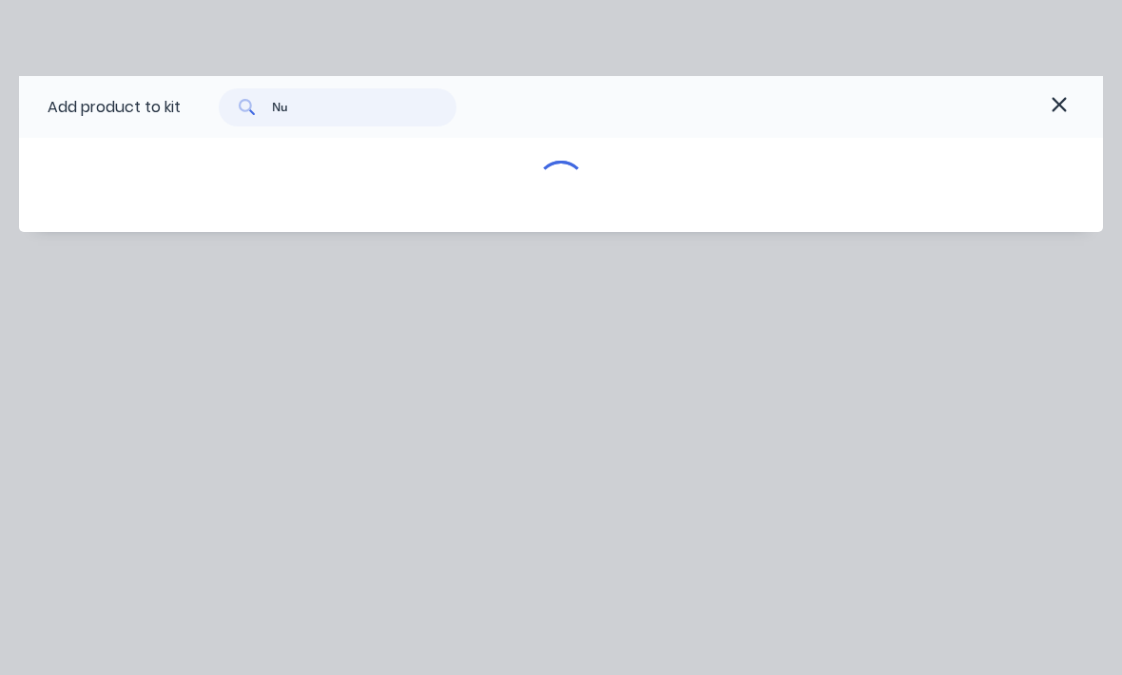
type input "Nut"
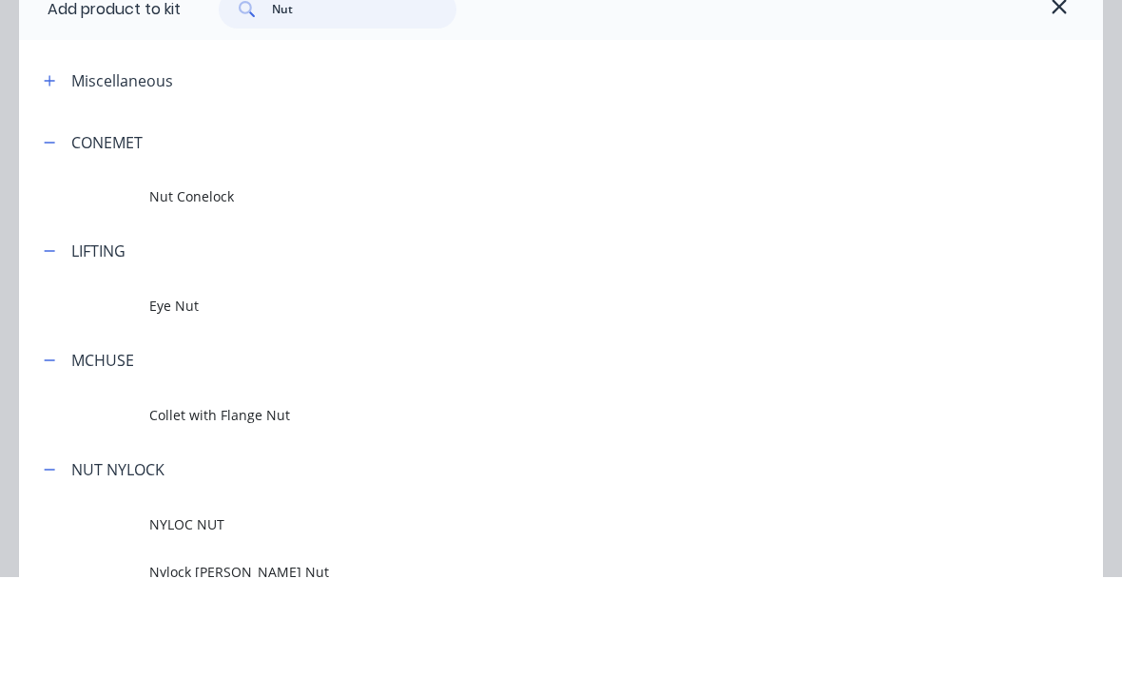
scroll to position [0, 0]
click at [183, 284] on span "Nut Conelock" at bounding box center [530, 294] width 763 height 20
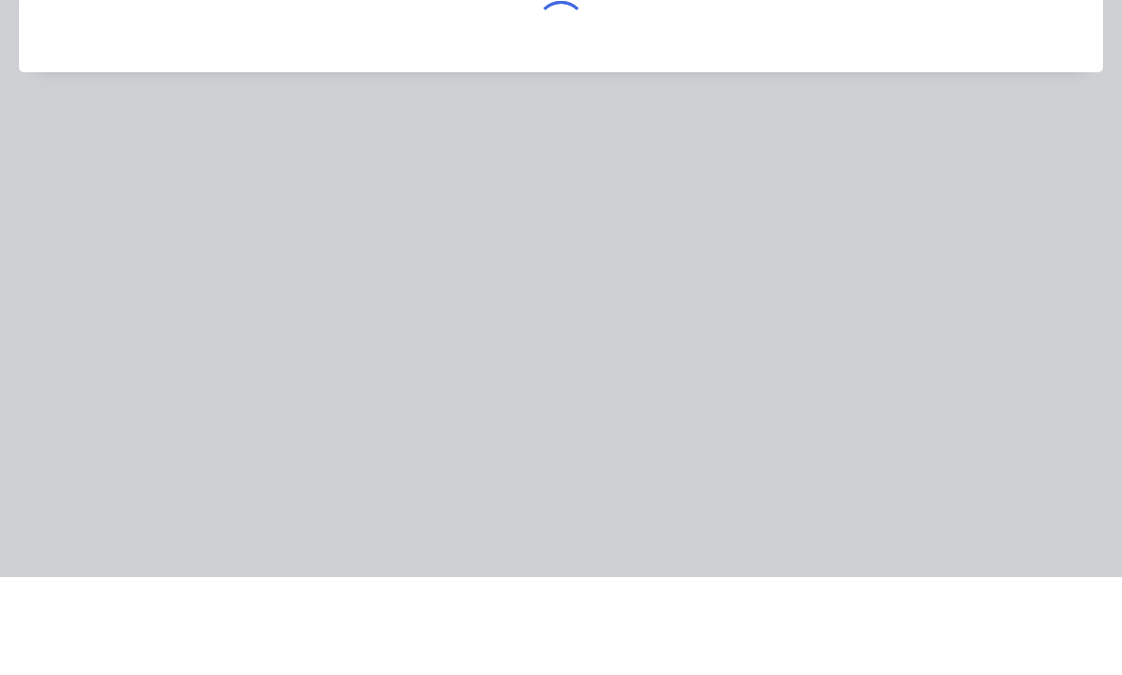
scroll to position [627, 199]
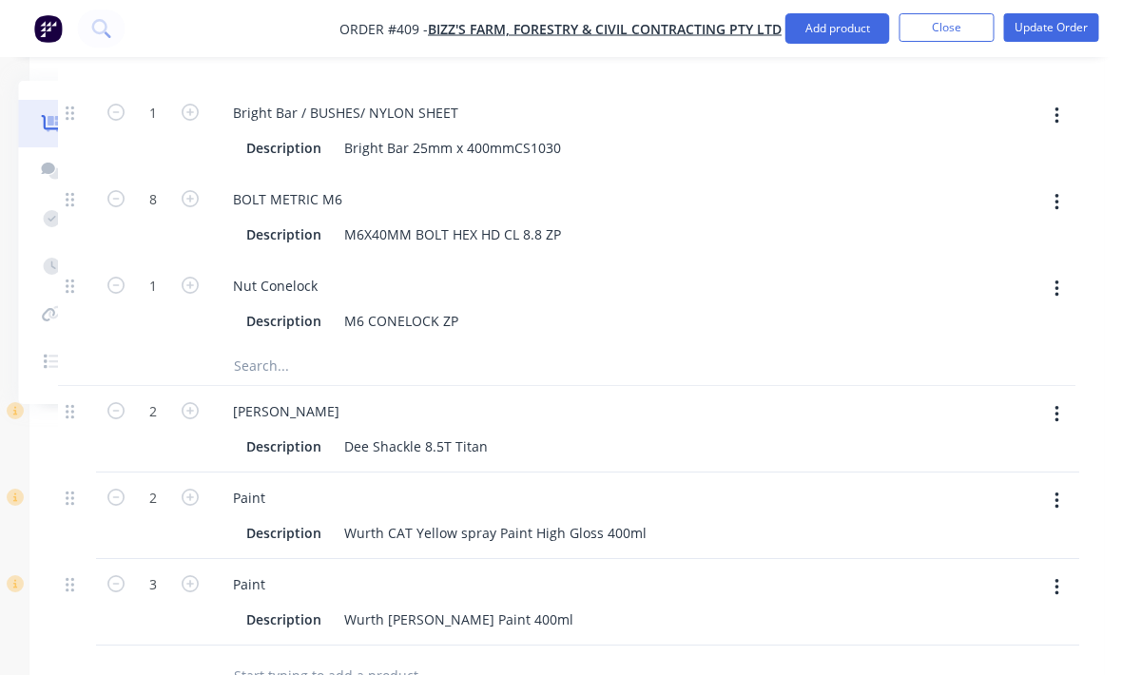
click at [185, 294] on icon "button" at bounding box center [191, 285] width 17 height 17
click at [184, 294] on icon "button" at bounding box center [190, 285] width 17 height 17
click at [192, 290] on icon "button" at bounding box center [190, 285] width 17 height 17
click at [191, 290] on icon "button" at bounding box center [190, 285] width 17 height 17
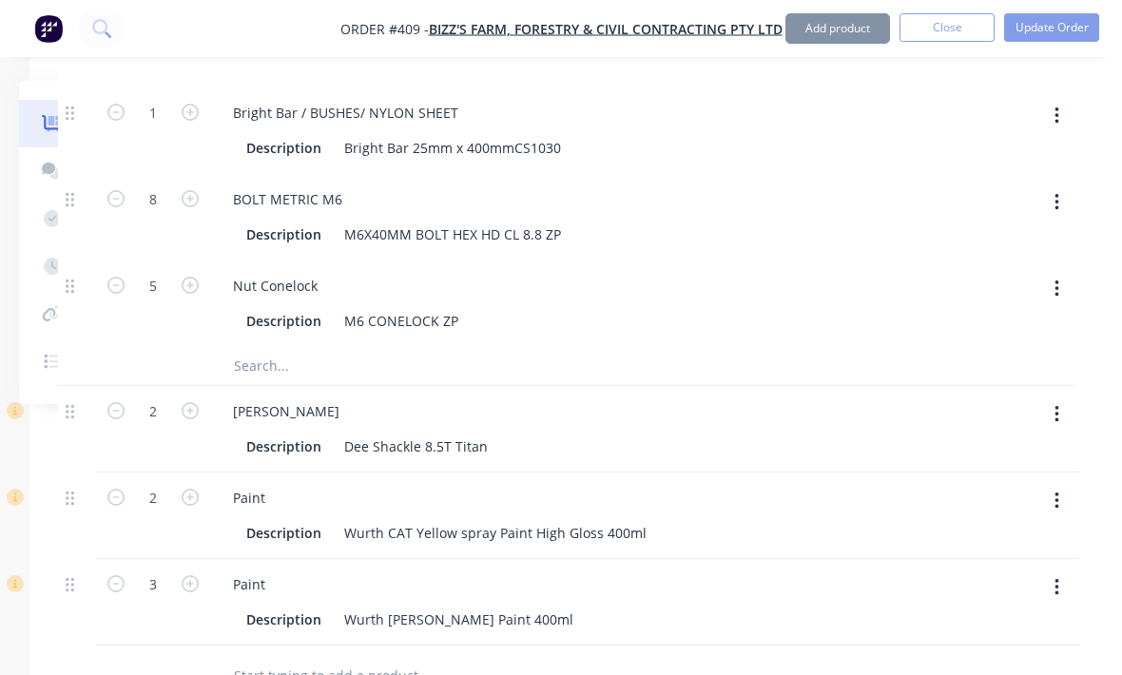
click at [192, 290] on icon "button" at bounding box center [190, 285] width 17 height 17
click at [196, 288] on icon "button" at bounding box center [190, 285] width 17 height 17
click at [197, 294] on icon "button" at bounding box center [190, 285] width 17 height 17
type input "8"
click at [1075, 24] on button "Update Order" at bounding box center [1051, 27] width 95 height 29
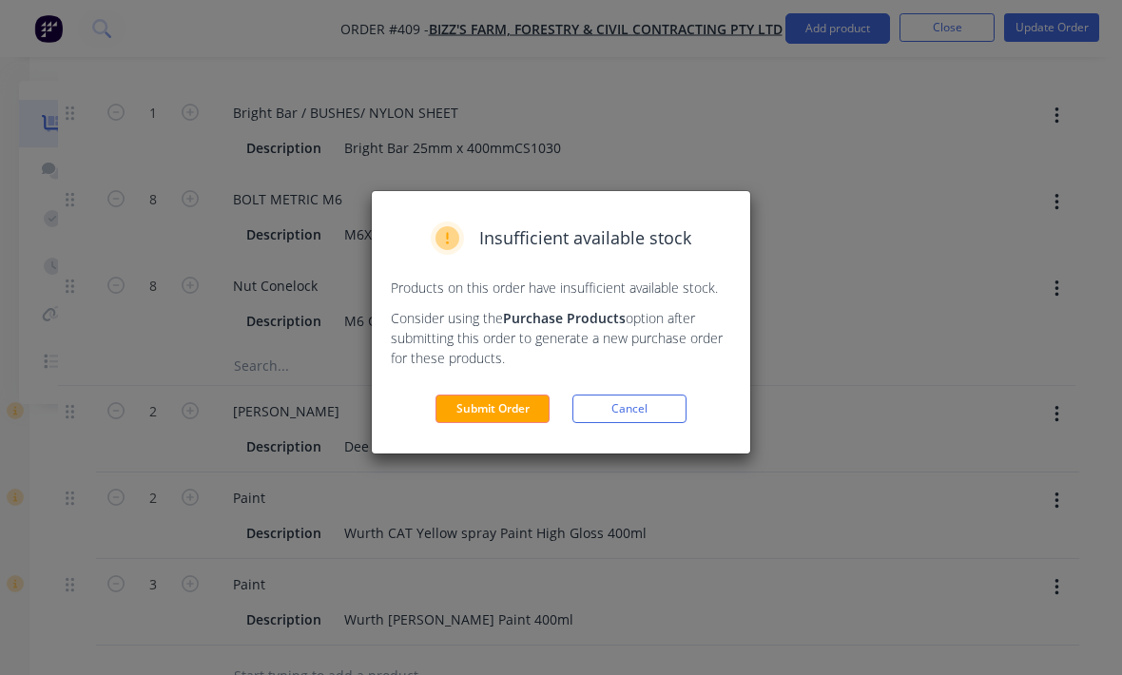
click at [529, 401] on button "Submit Order" at bounding box center [492, 409] width 114 height 29
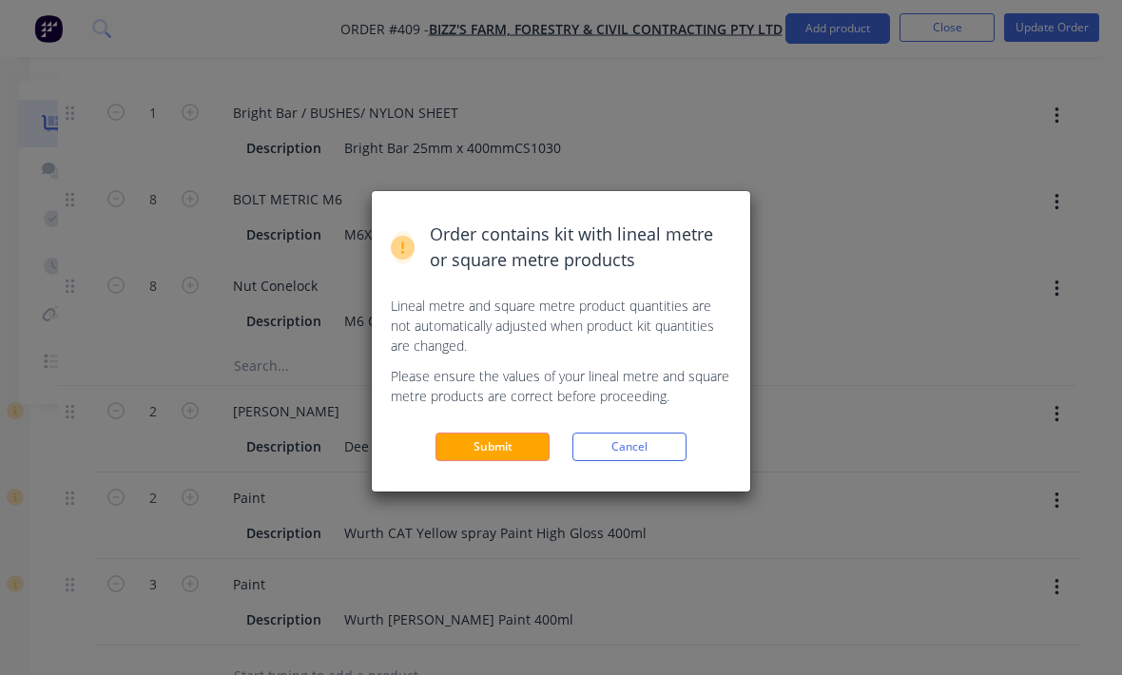
click at [520, 434] on button "Submit" at bounding box center [492, 447] width 114 height 29
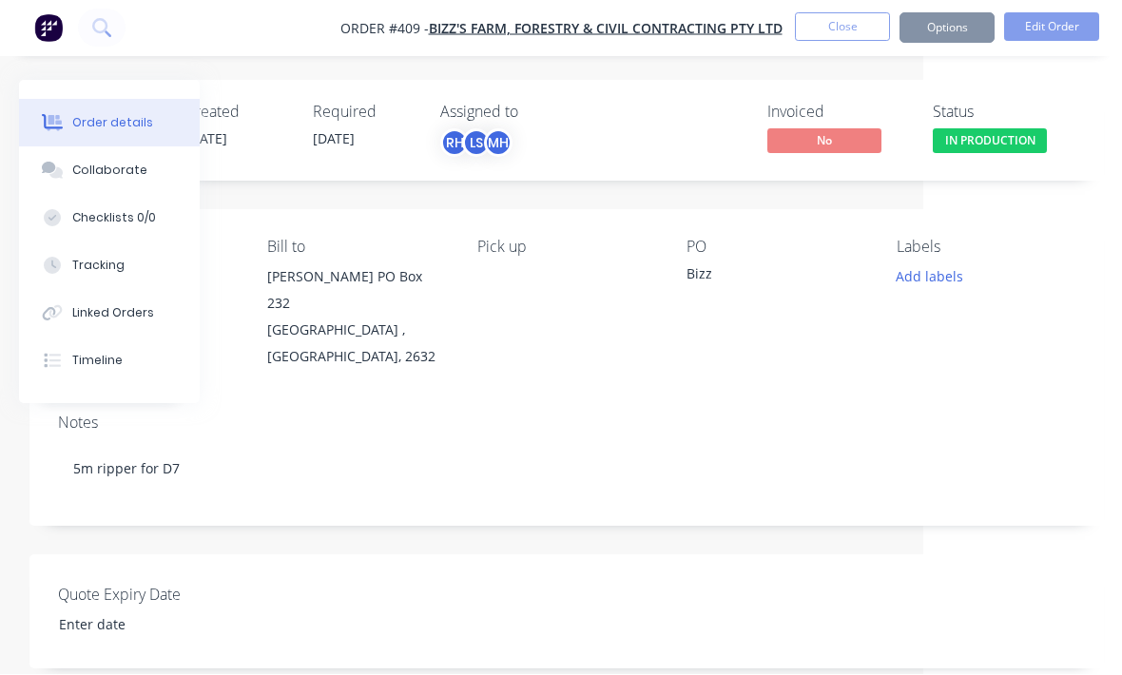
scroll to position [1, 199]
click at [139, 267] on button "Tracking" at bounding box center [109, 266] width 181 height 48
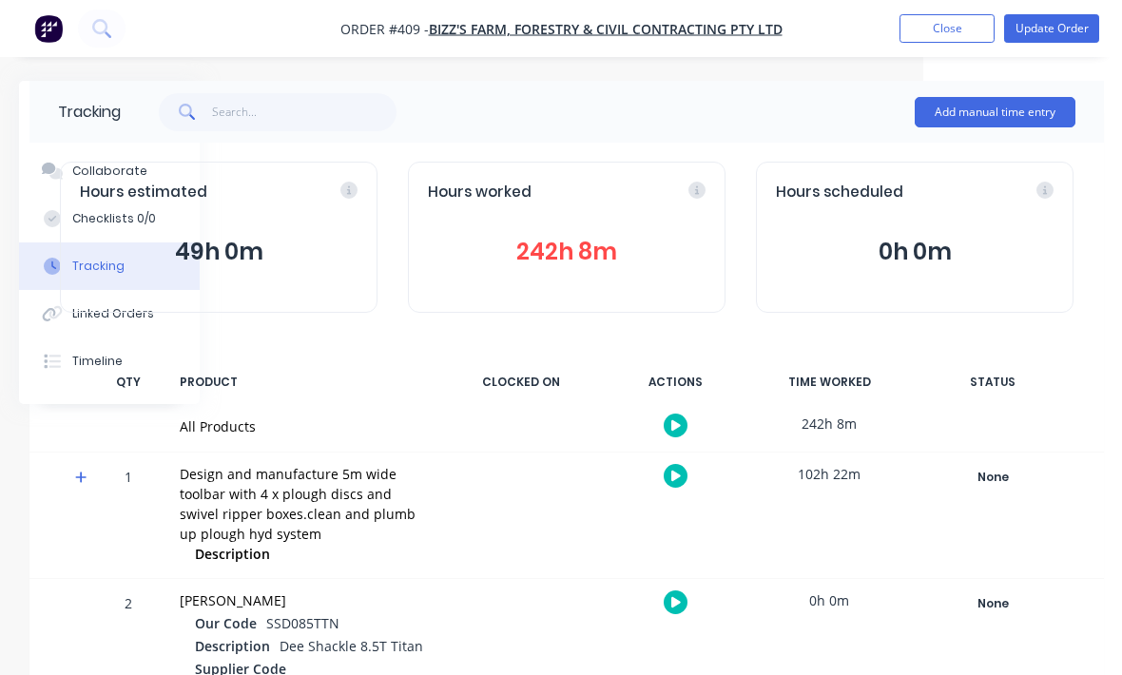
click at [1007, 123] on button "Add manual time entry" at bounding box center [995, 112] width 161 height 30
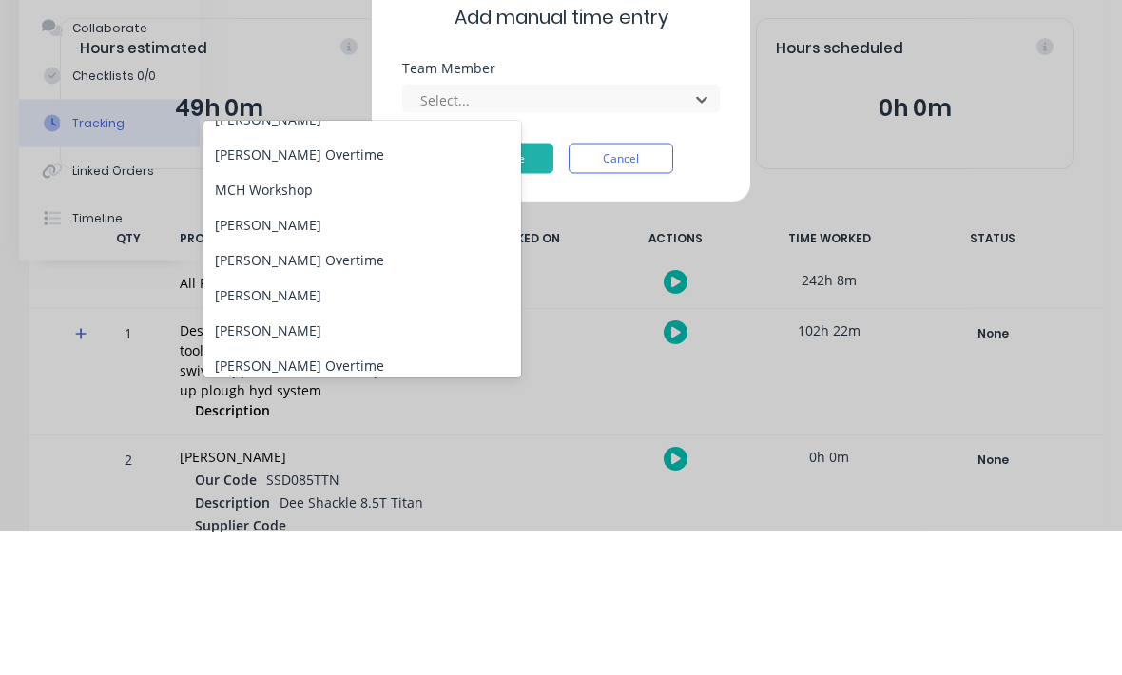
scroll to position [237, 0]
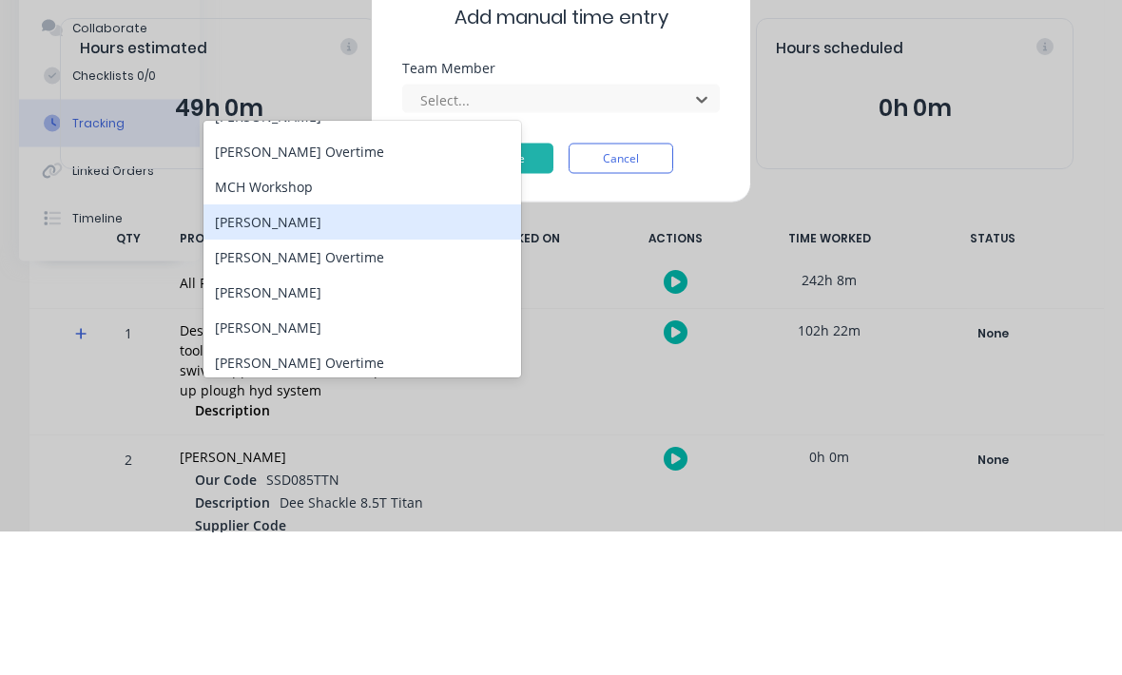
click at [425, 348] on div "[PERSON_NAME]" at bounding box center [362, 365] width 318 height 35
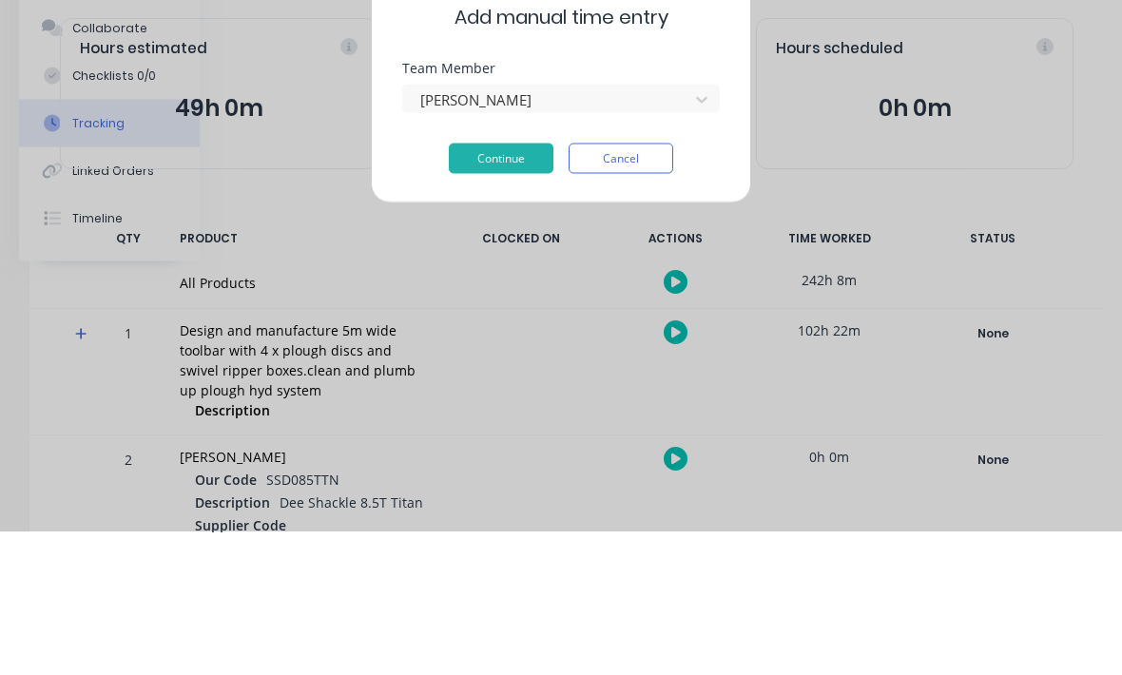
scroll to position [144, 199]
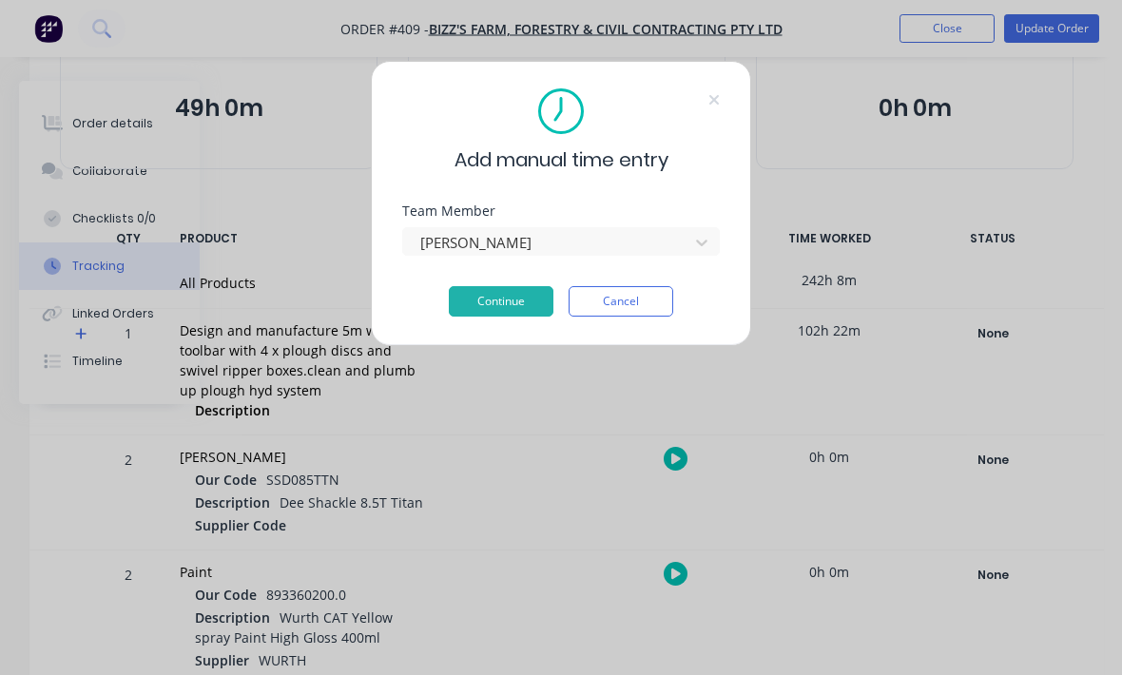
click at [511, 295] on button "Continue" at bounding box center [501, 301] width 105 height 30
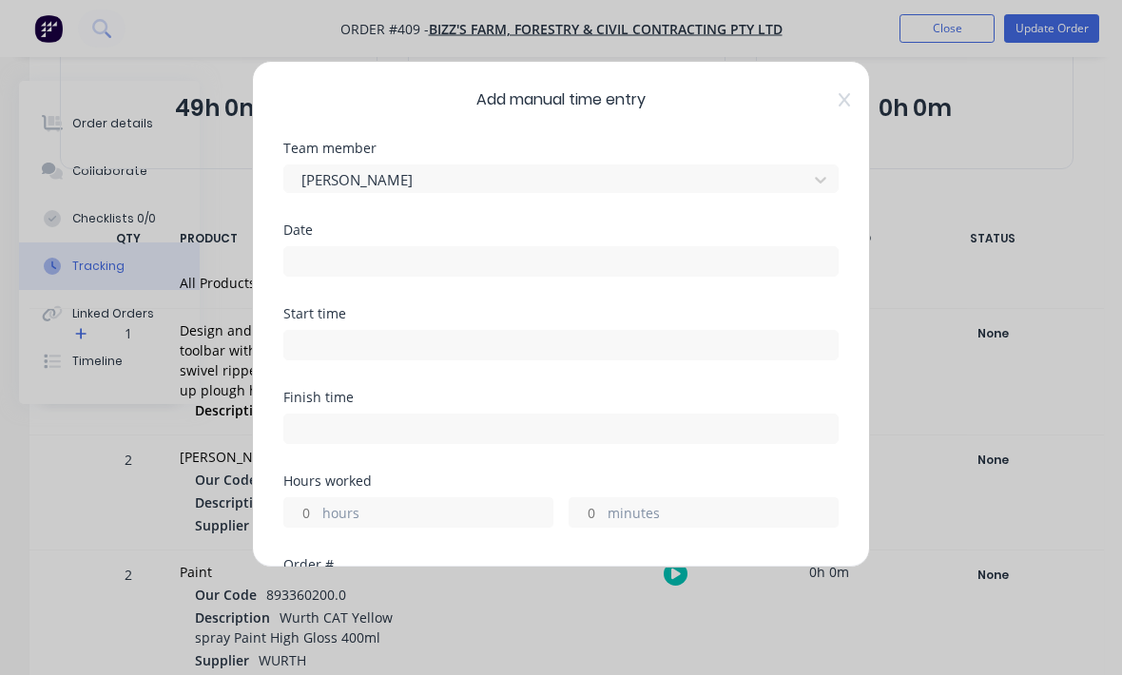
click at [567, 253] on input at bounding box center [560, 261] width 553 height 29
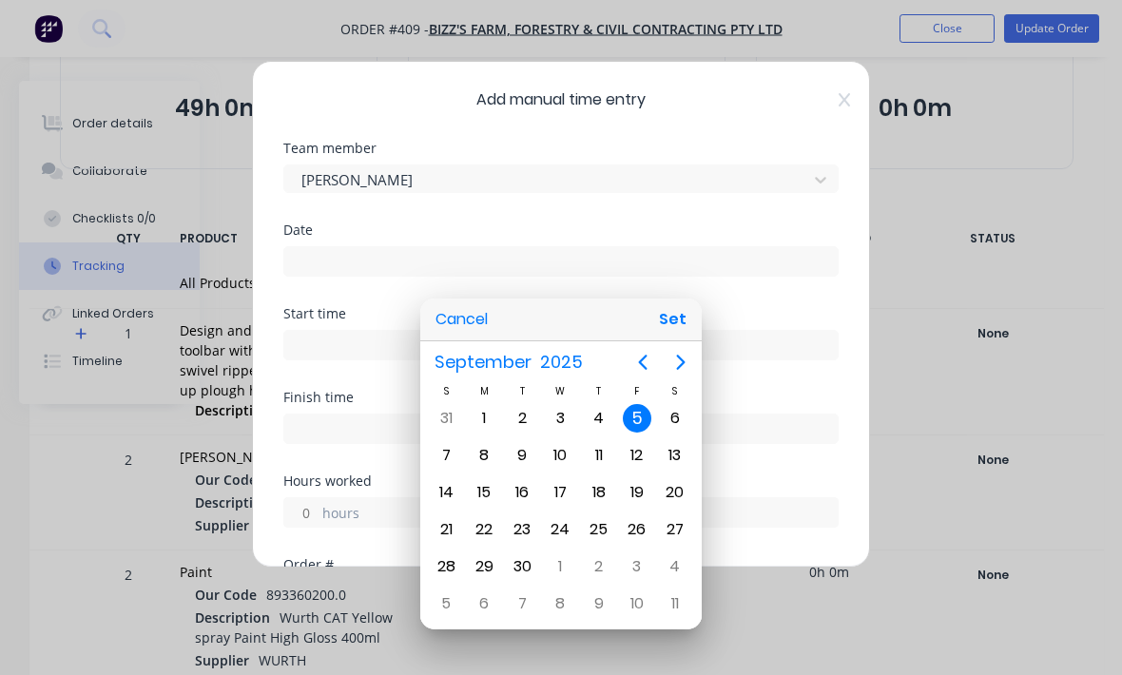
click at [691, 341] on div "Cancel Set" at bounding box center [560, 320] width 281 height 43
click at [681, 337] on button "Set" at bounding box center [672, 319] width 43 height 34
type input "05/09/2025"
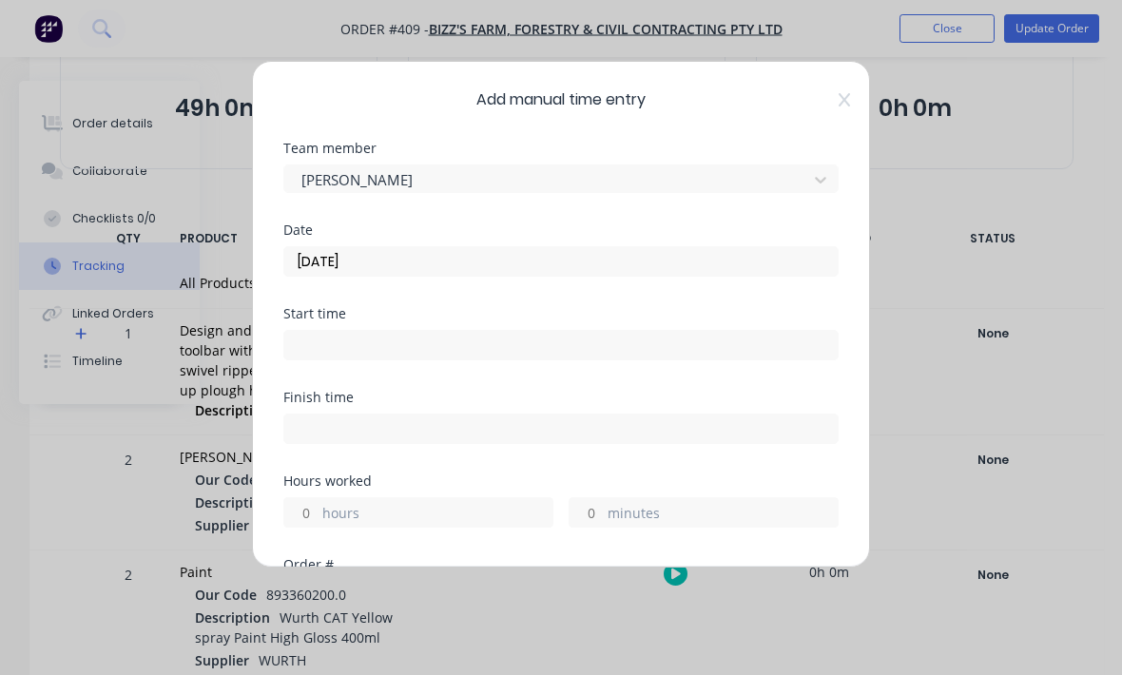
click at [412, 342] on input at bounding box center [560, 345] width 553 height 29
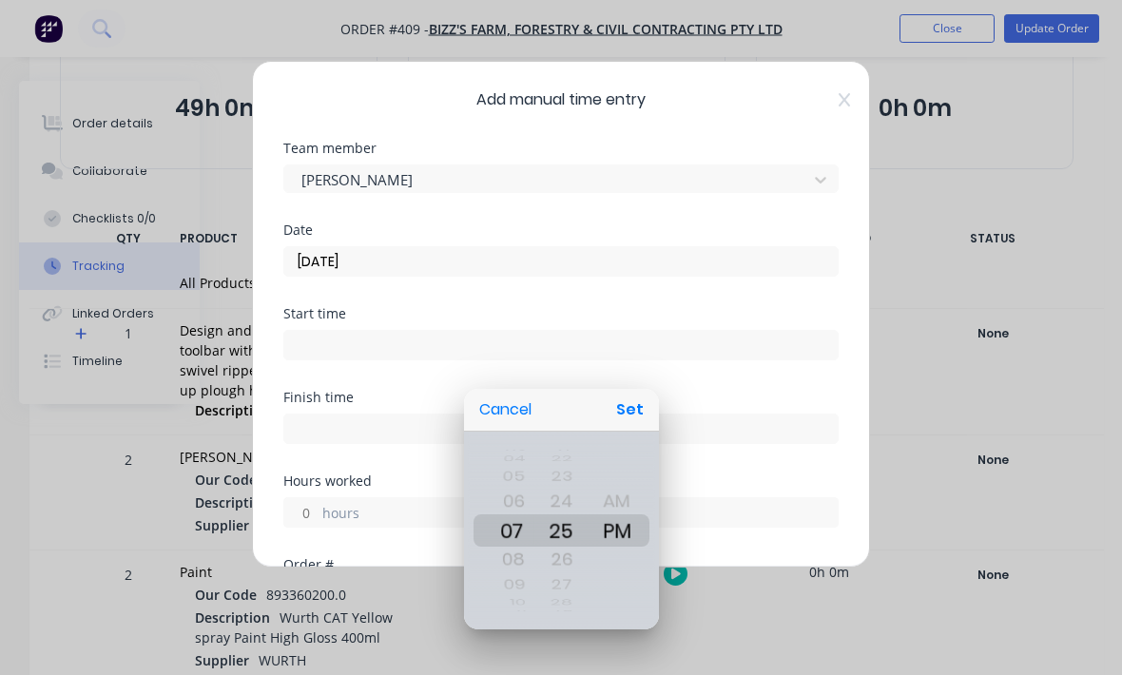
click at [456, 350] on div at bounding box center [561, 337] width 1426 height 979
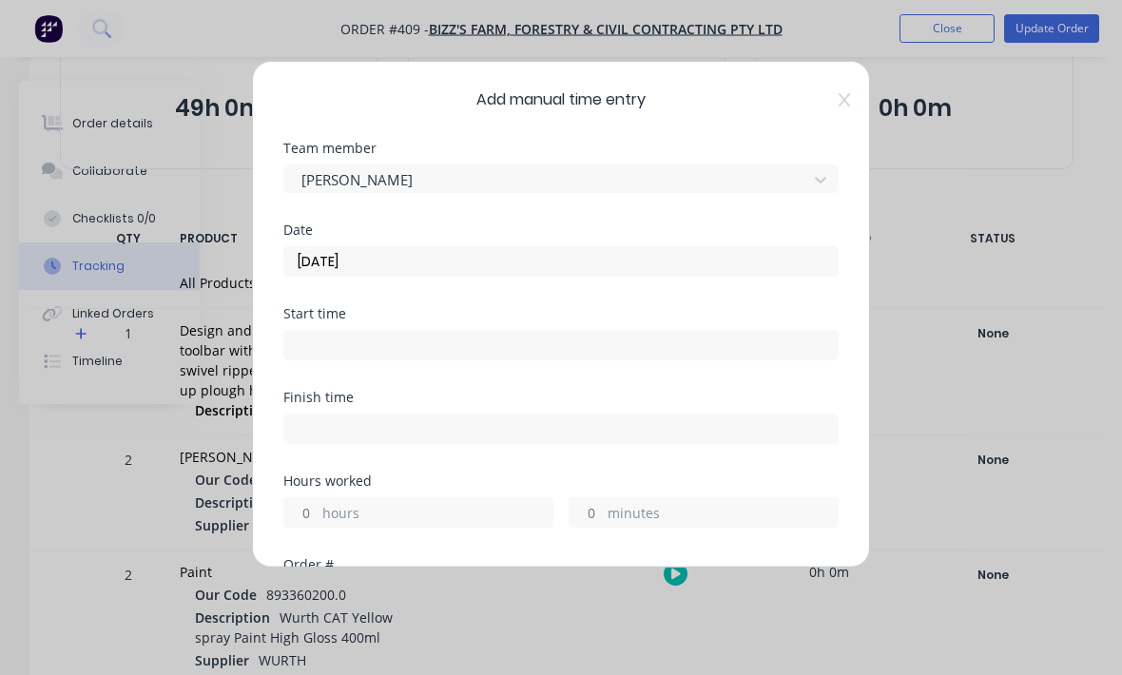
click at [469, 344] on input at bounding box center [560, 345] width 553 height 29
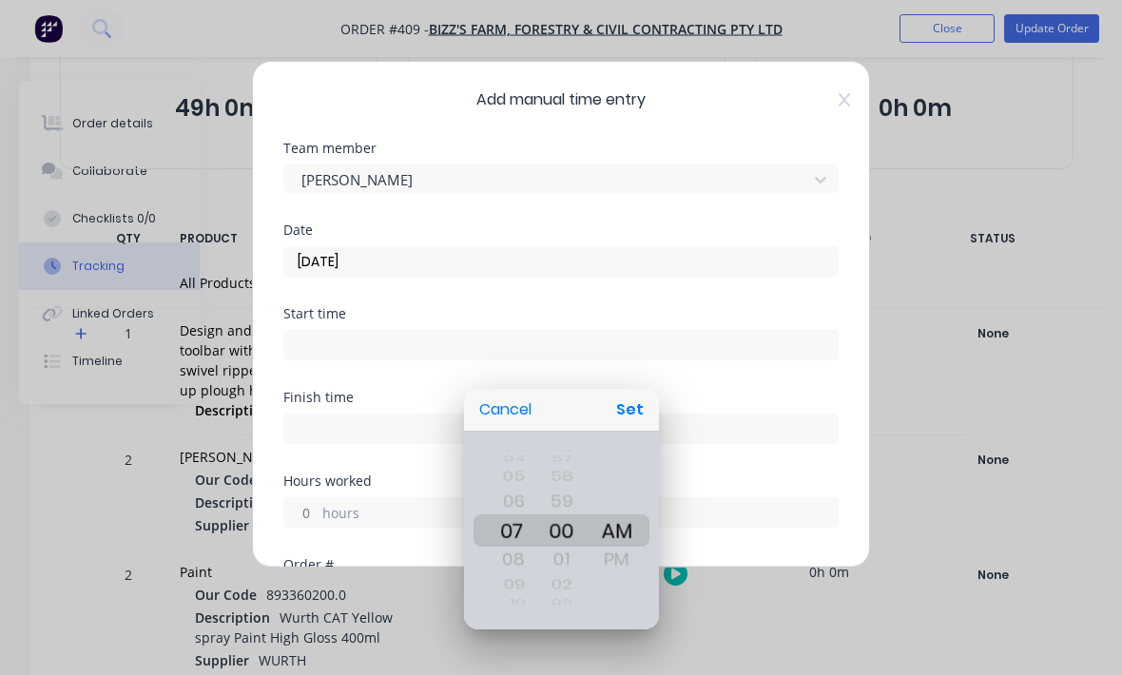
click at [626, 427] on button "Set" at bounding box center [629, 410] width 43 height 34
type input "07:00 AM"
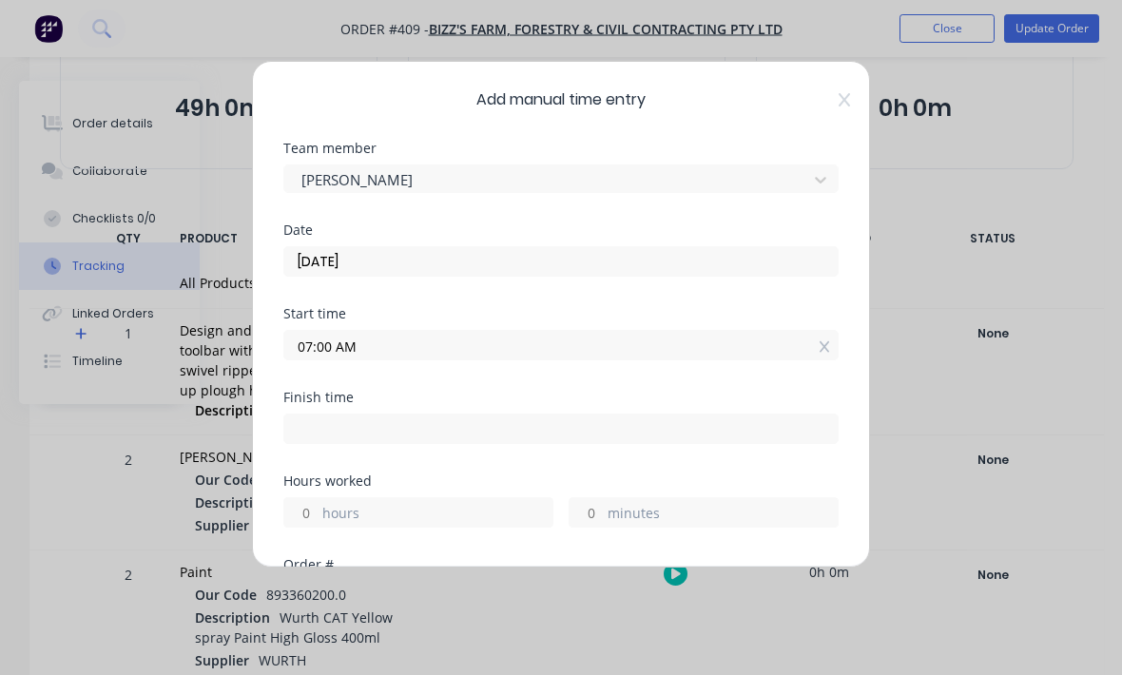
click at [456, 439] on input at bounding box center [560, 429] width 553 height 29
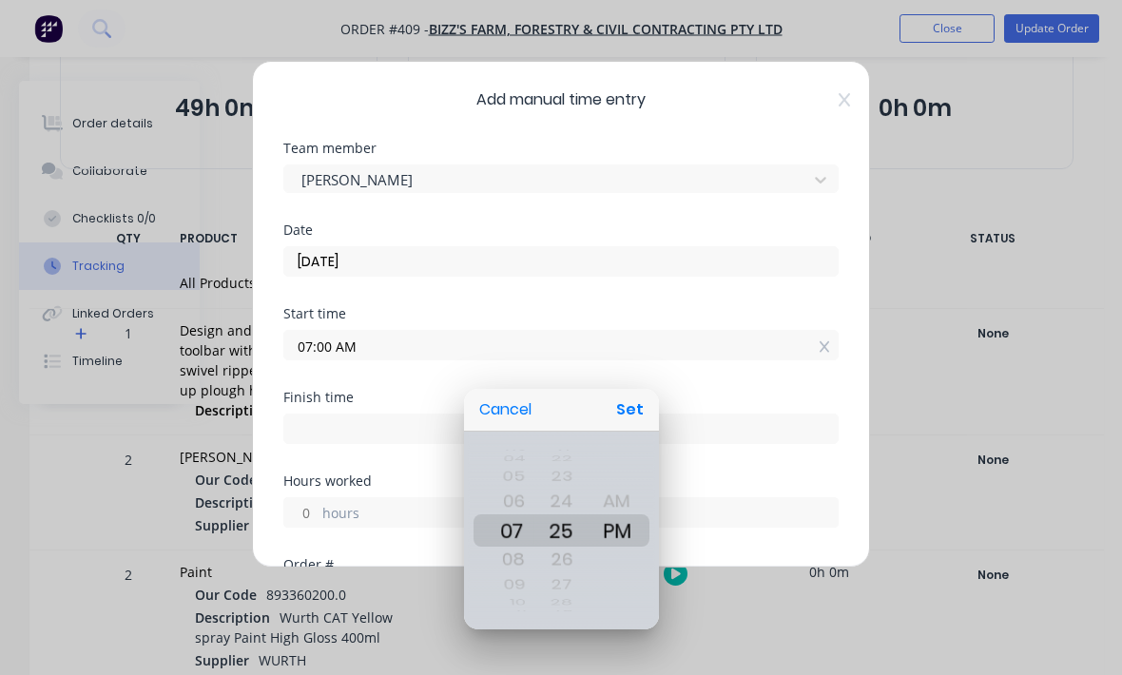
click at [650, 367] on div at bounding box center [561, 337] width 1426 height 979
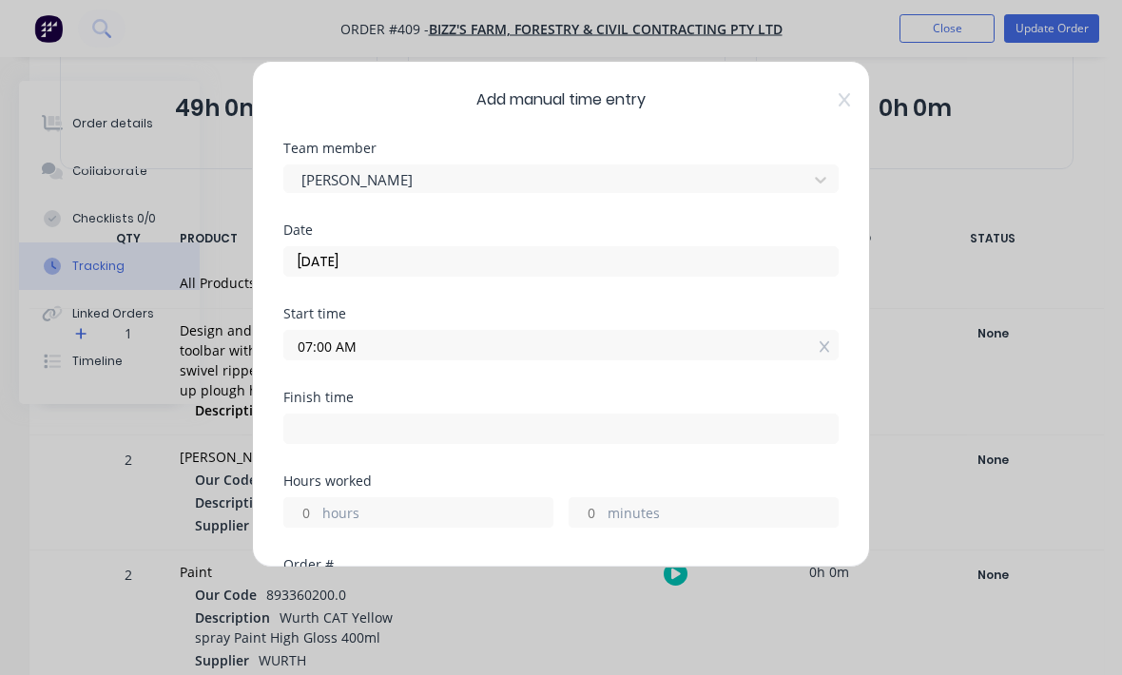
click at [406, 522] on label "hours" at bounding box center [437, 515] width 230 height 24
click at [318, 522] on input "hours" at bounding box center [300, 512] width 33 height 29
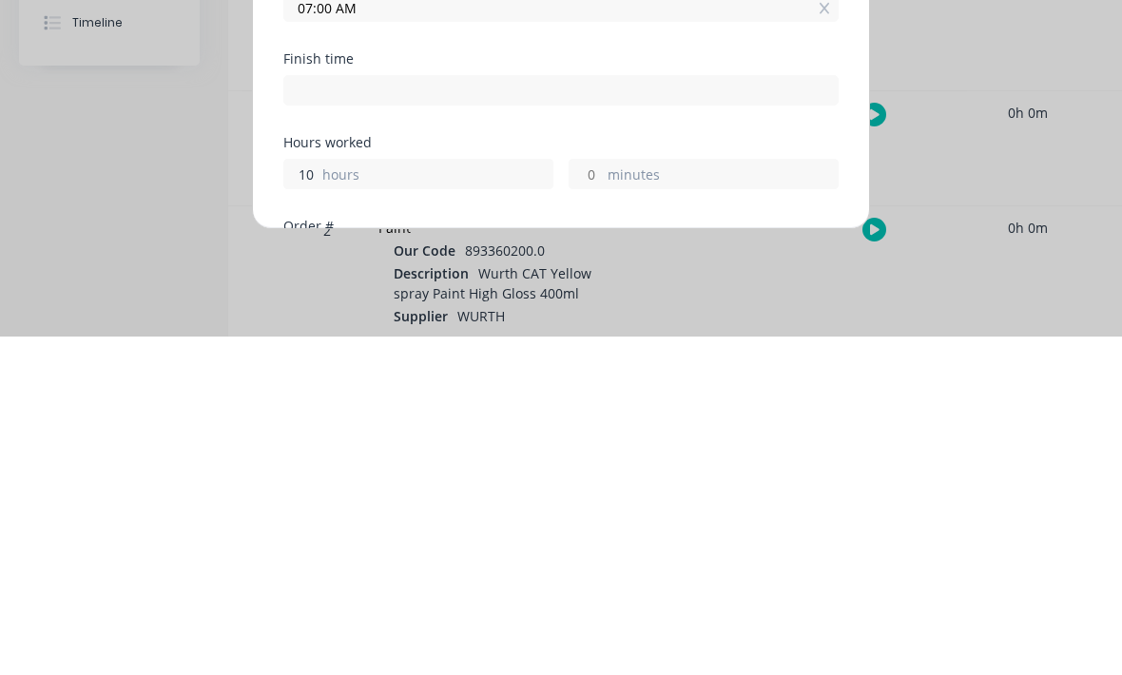
type input "10"
click at [722, 474] on div "Hours worked 10 hours minutes" at bounding box center [560, 516] width 555 height 84
type input "05:00 PM"
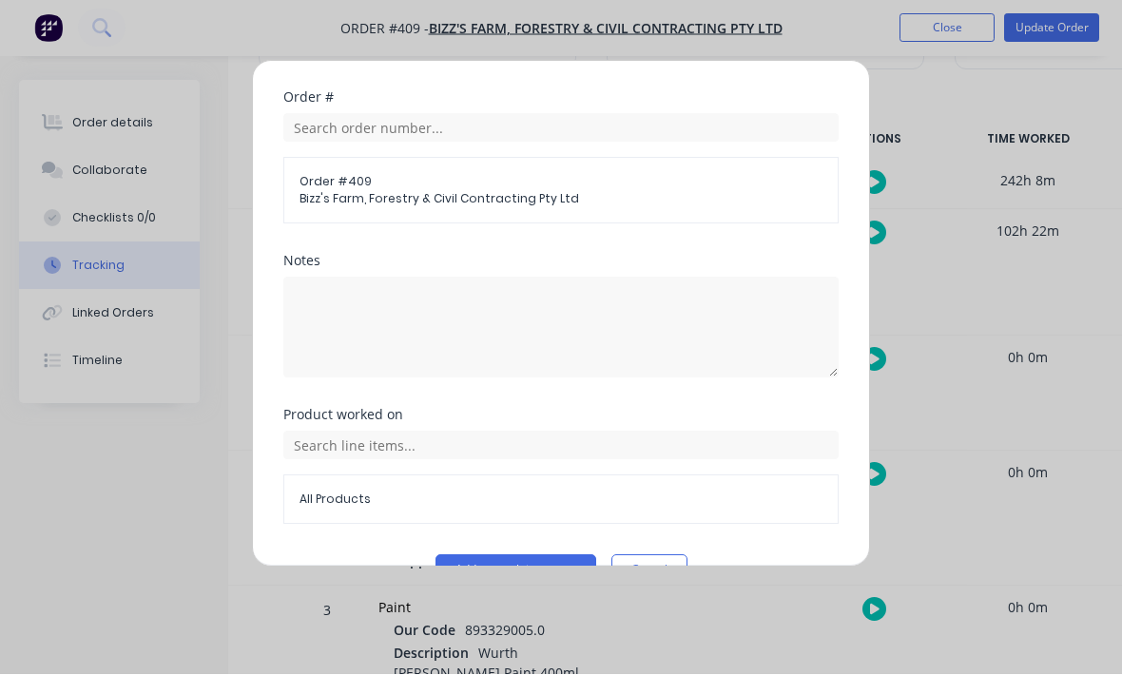
scroll to position [466, 0]
click at [525, 569] on button "Add manual time entry" at bounding box center [515, 571] width 161 height 30
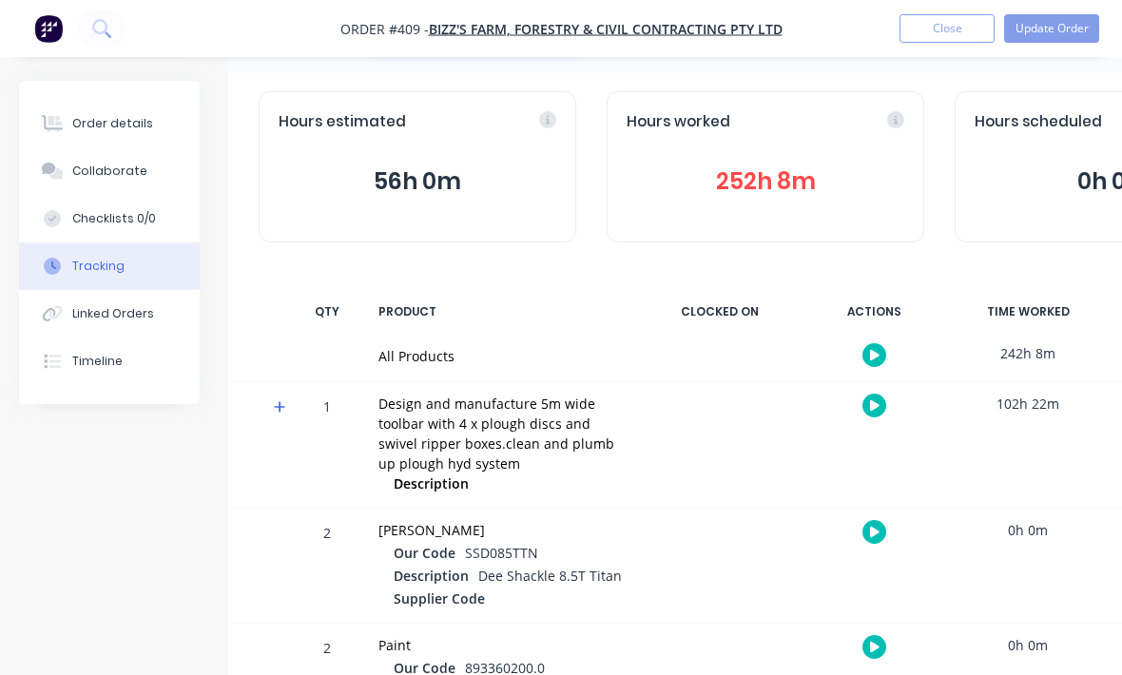
scroll to position [0, 0]
